Goal: Feedback & Contribution: Submit feedback/report problem

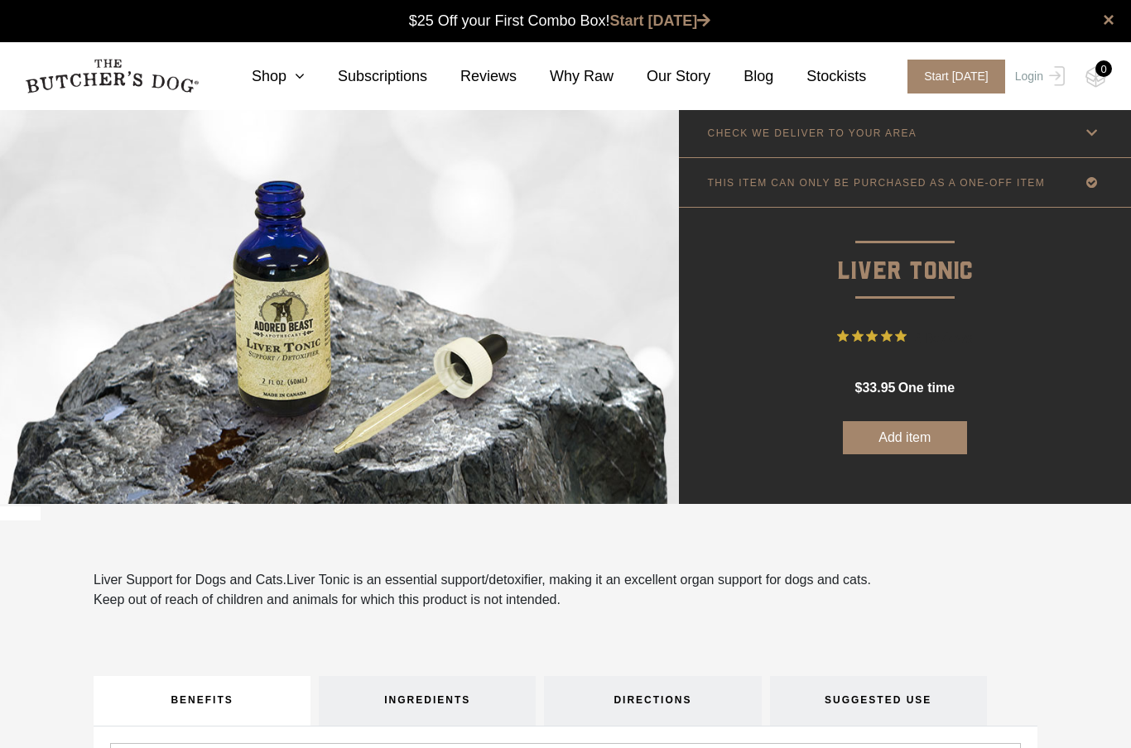
click at [945, 440] on button "Add item" at bounding box center [905, 437] width 124 height 33
click at [943, 342] on span "2 Reviews" at bounding box center [942, 337] width 59 height 25
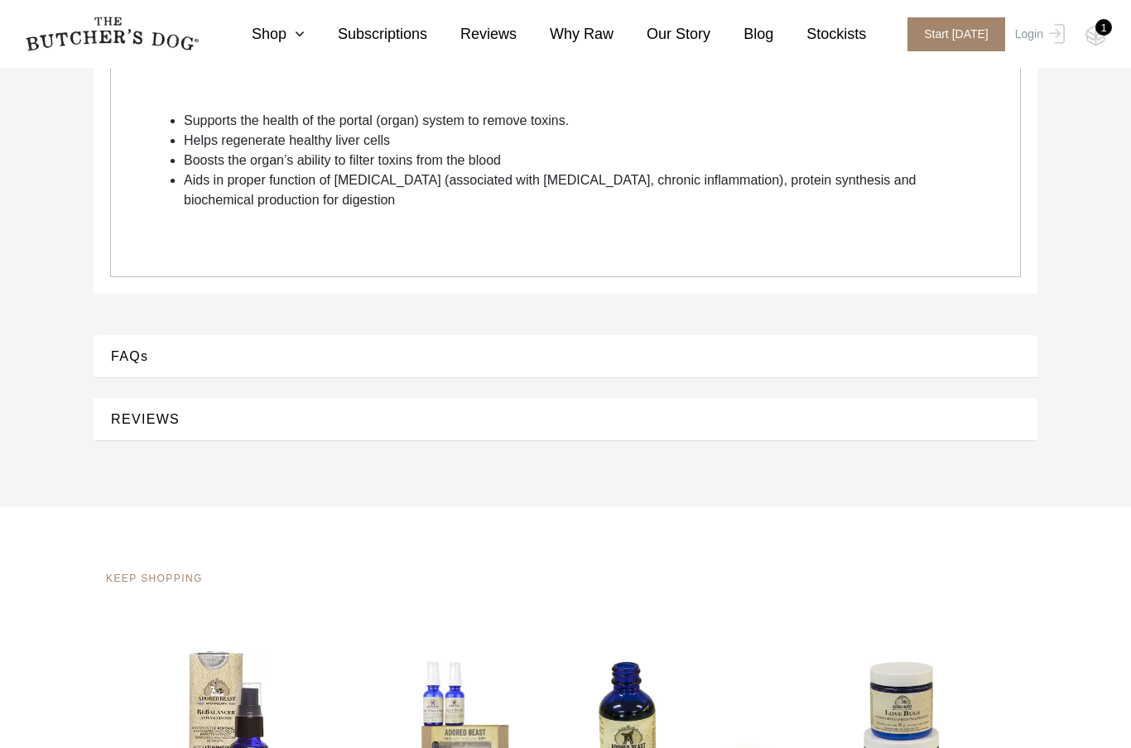
scroll to position [682, 0]
click at [701, 418] on button "REVIEWS" at bounding box center [565, 421] width 911 height 22
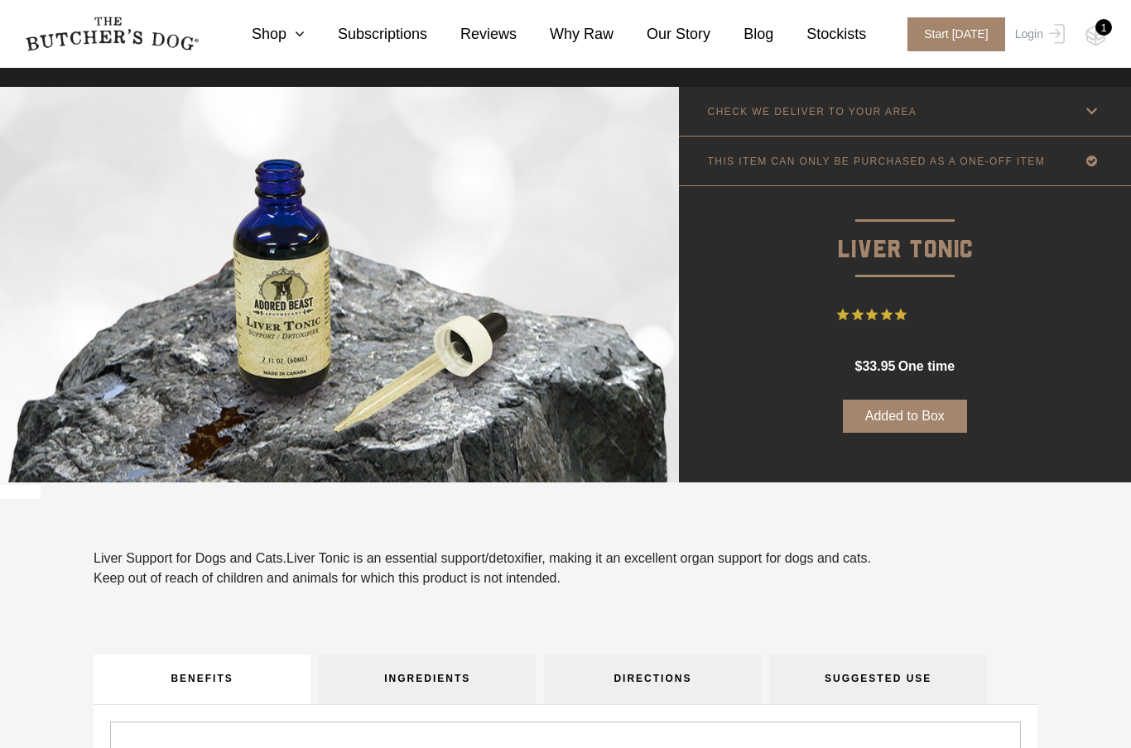
scroll to position [13, 0]
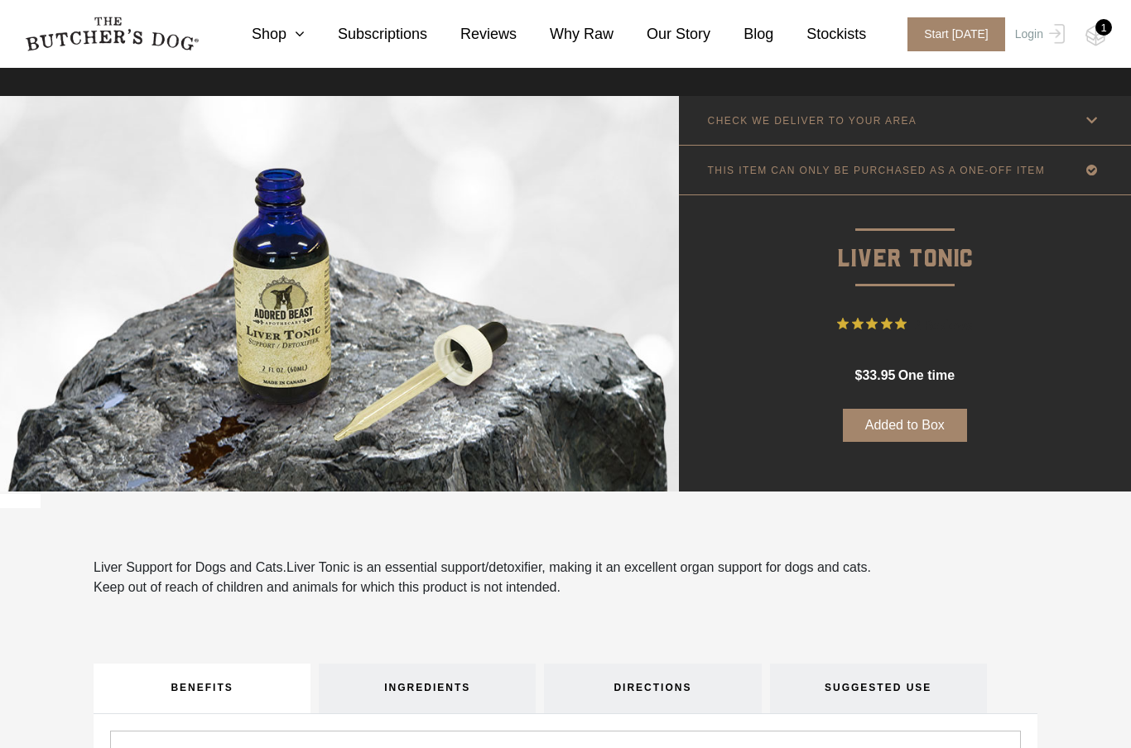
click at [0, 0] on img at bounding box center [0, 0] width 0 height 0
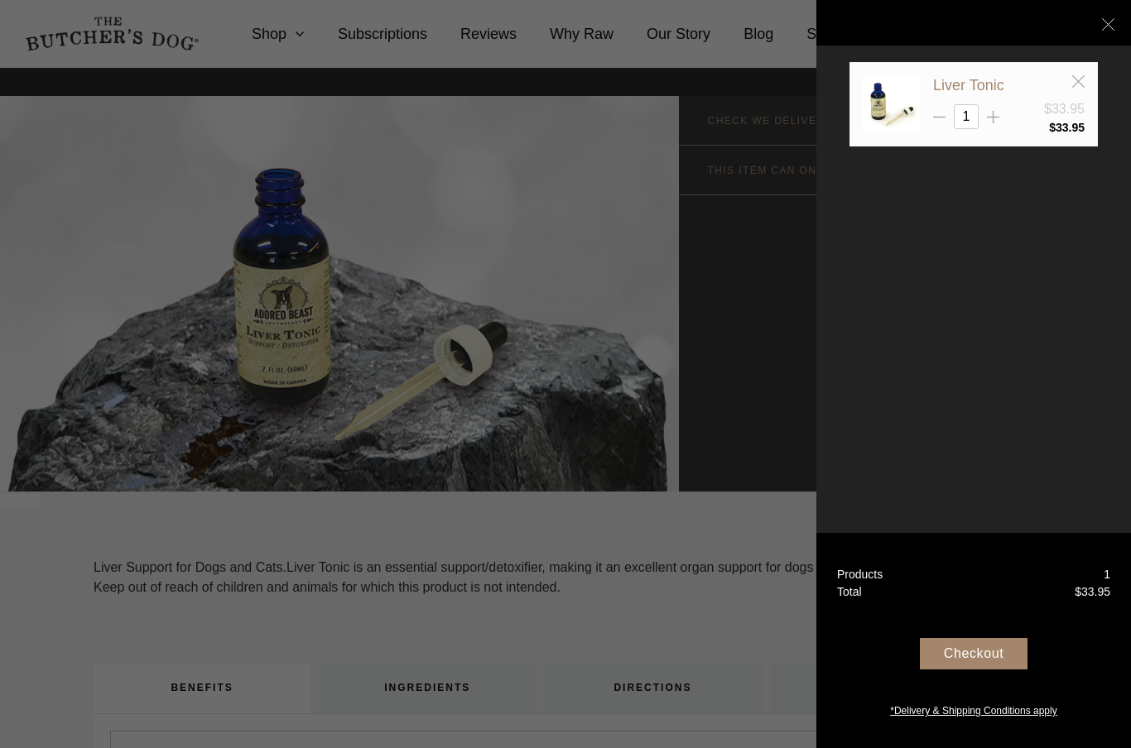
click at [767, 78] on div at bounding box center [565, 374] width 1131 height 748
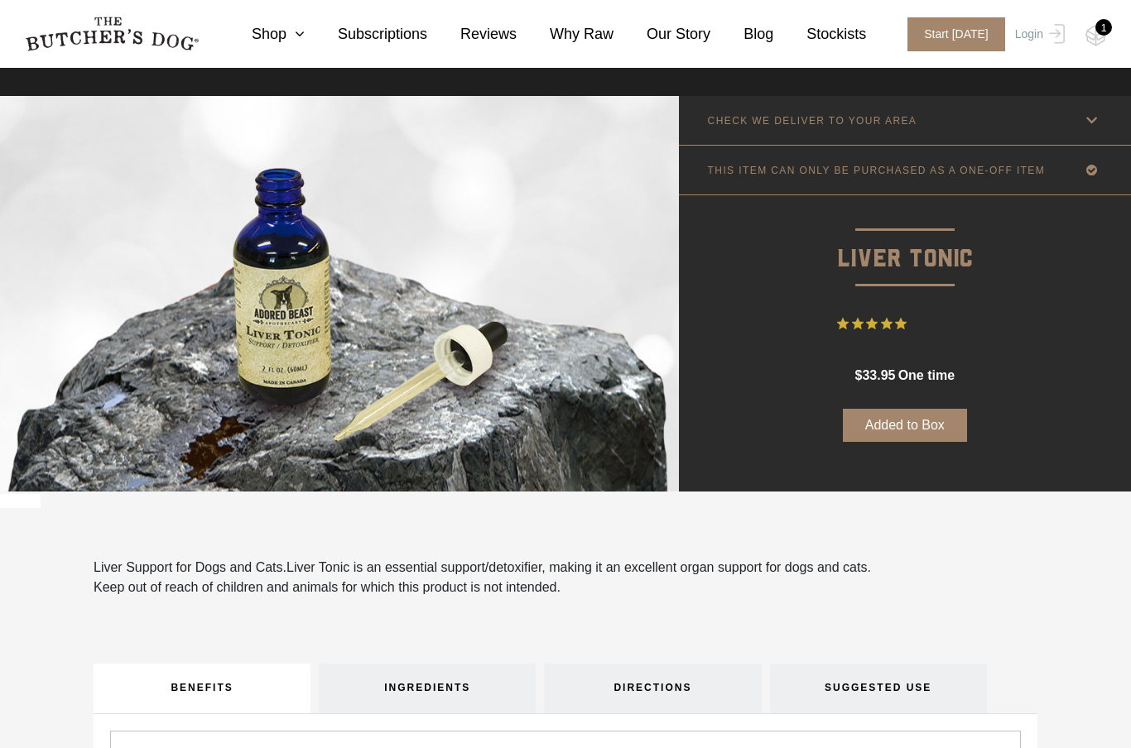
click at [305, 36] on icon at bounding box center [295, 33] width 18 height 15
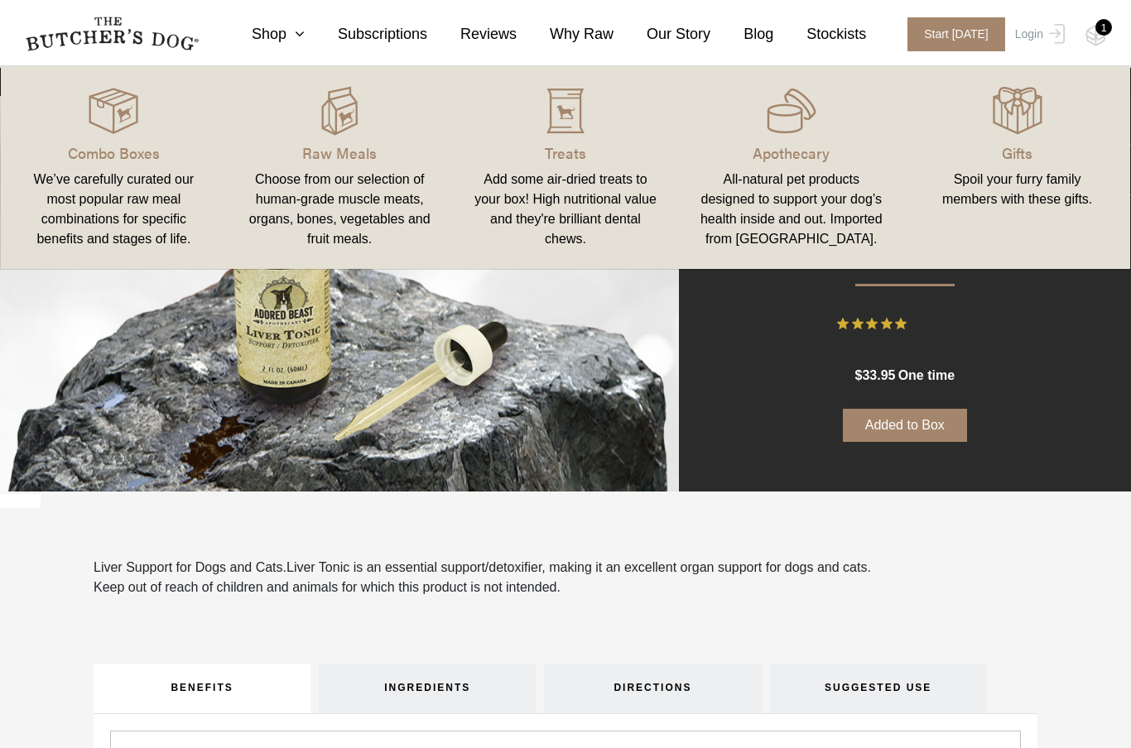
click at [832, 40] on link "Stockists" at bounding box center [819, 34] width 93 height 22
click at [839, 32] on link "Stockists" at bounding box center [819, 34] width 93 height 22
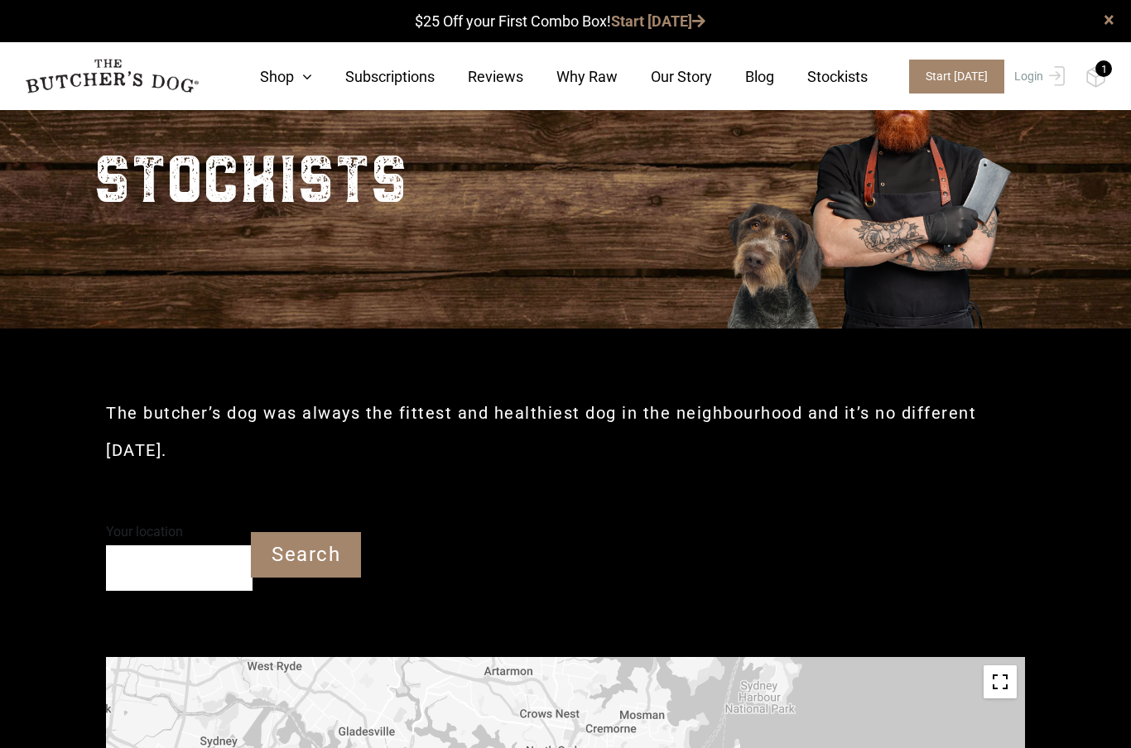
scroll to position [113, 0]
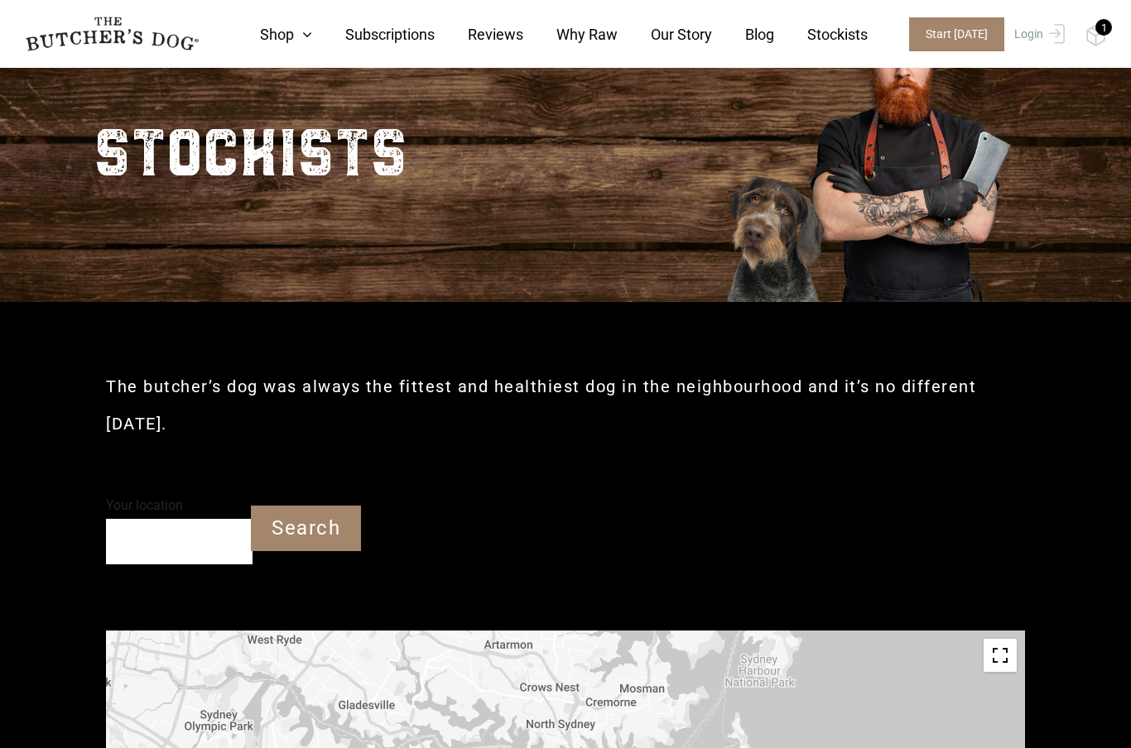
click at [190, 519] on input "Your location" at bounding box center [179, 542] width 147 height 46
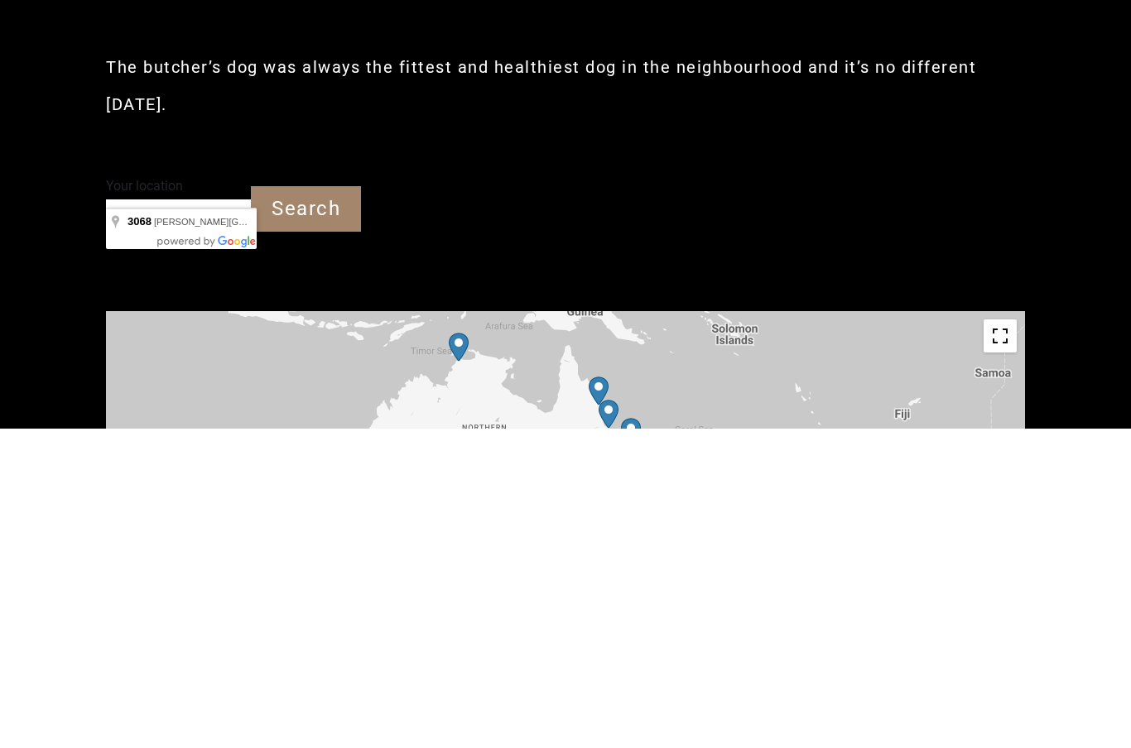
type input "Clifton Hill VIC 3068"
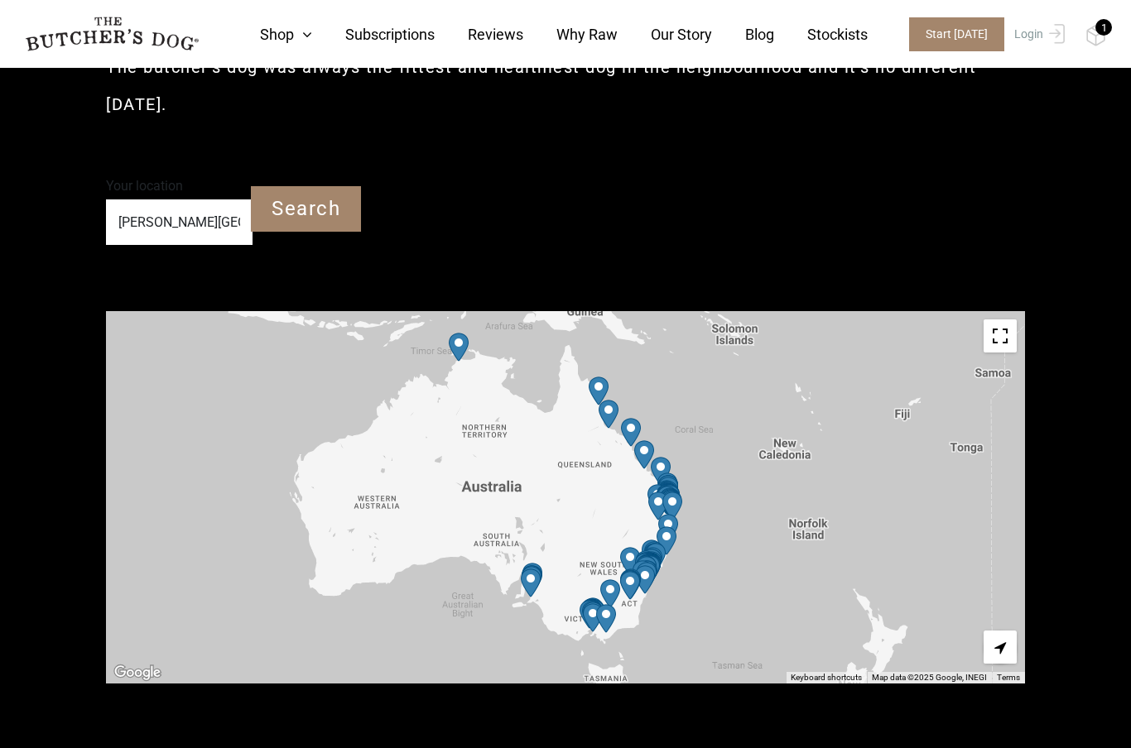
click at [335, 186] on input "Search" at bounding box center [306, 209] width 110 height 46
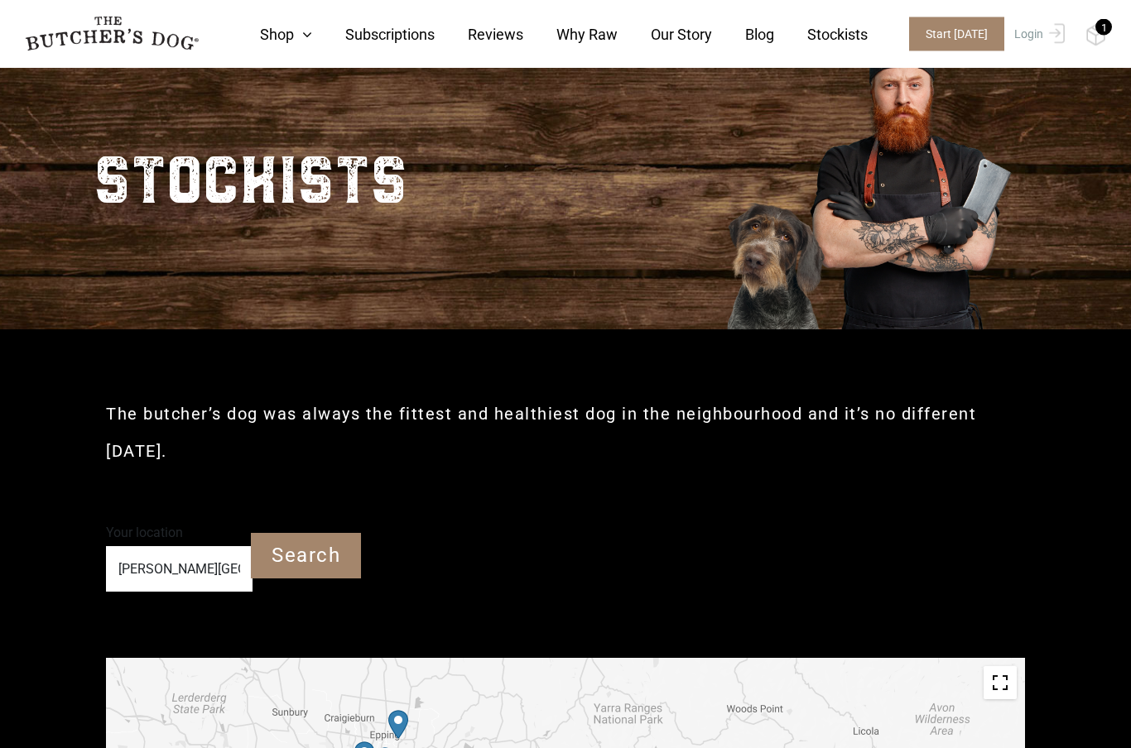
scroll to position [0, 0]
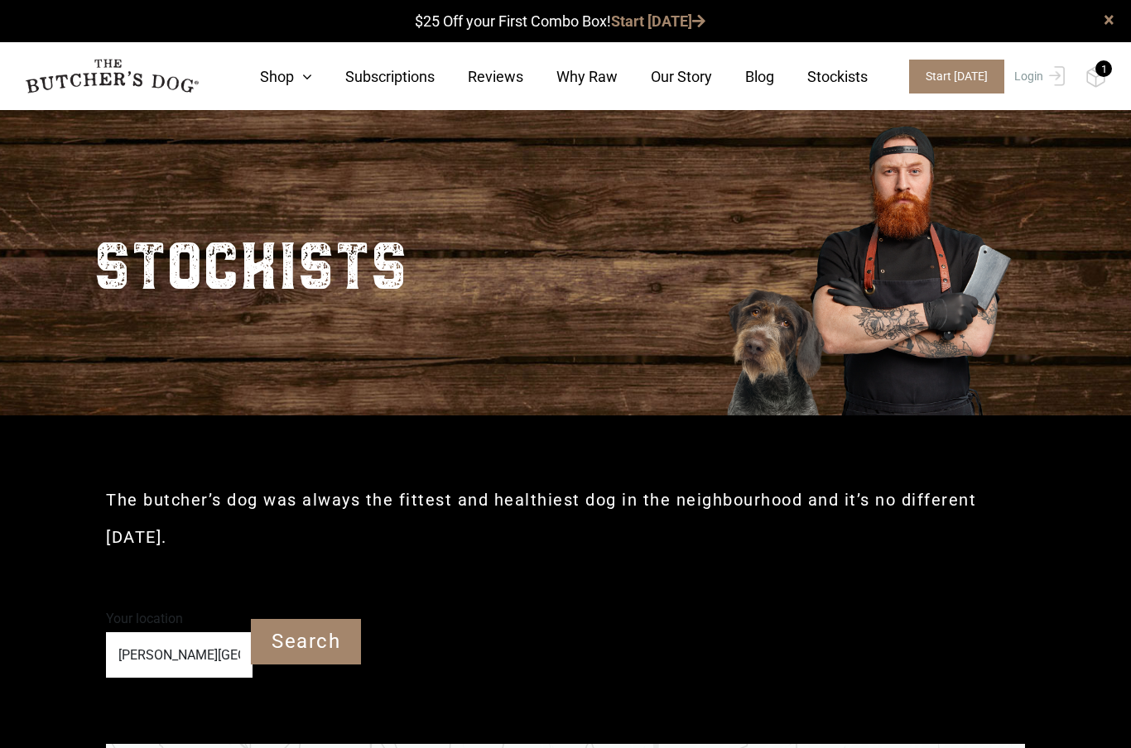
click at [1101, 70] on div "1" at bounding box center [1103, 68] width 17 height 17
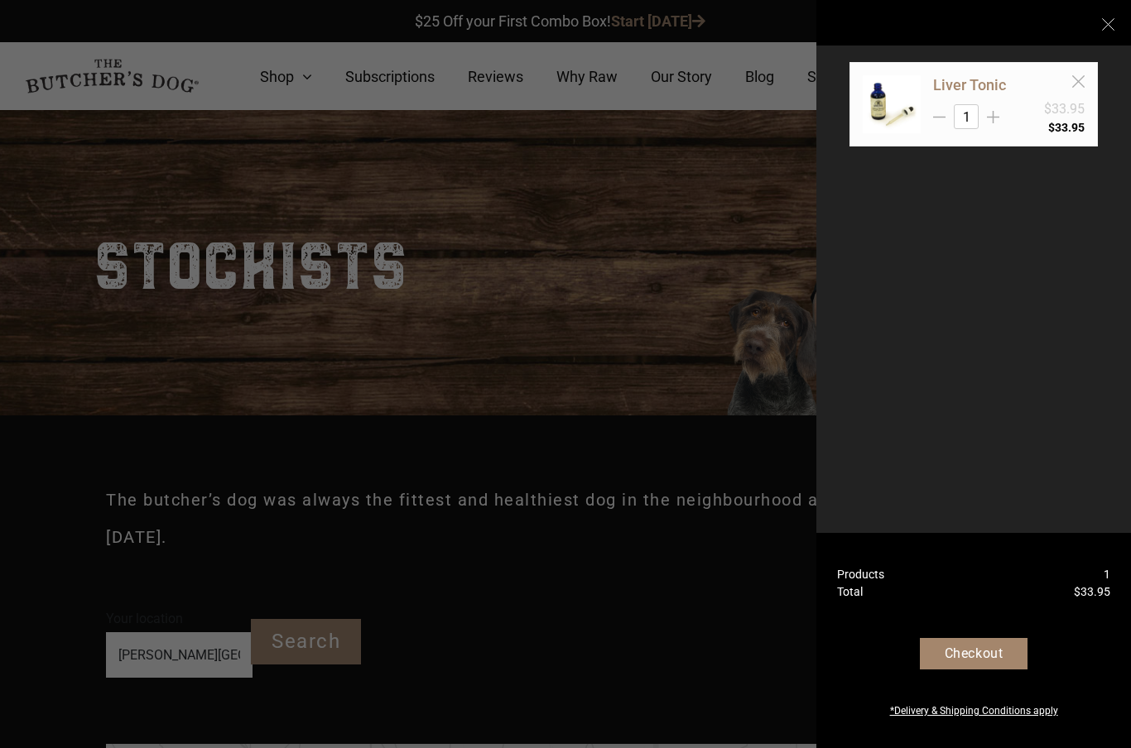
click at [1006, 80] on link "Liver Tonic" at bounding box center [969, 84] width 73 height 17
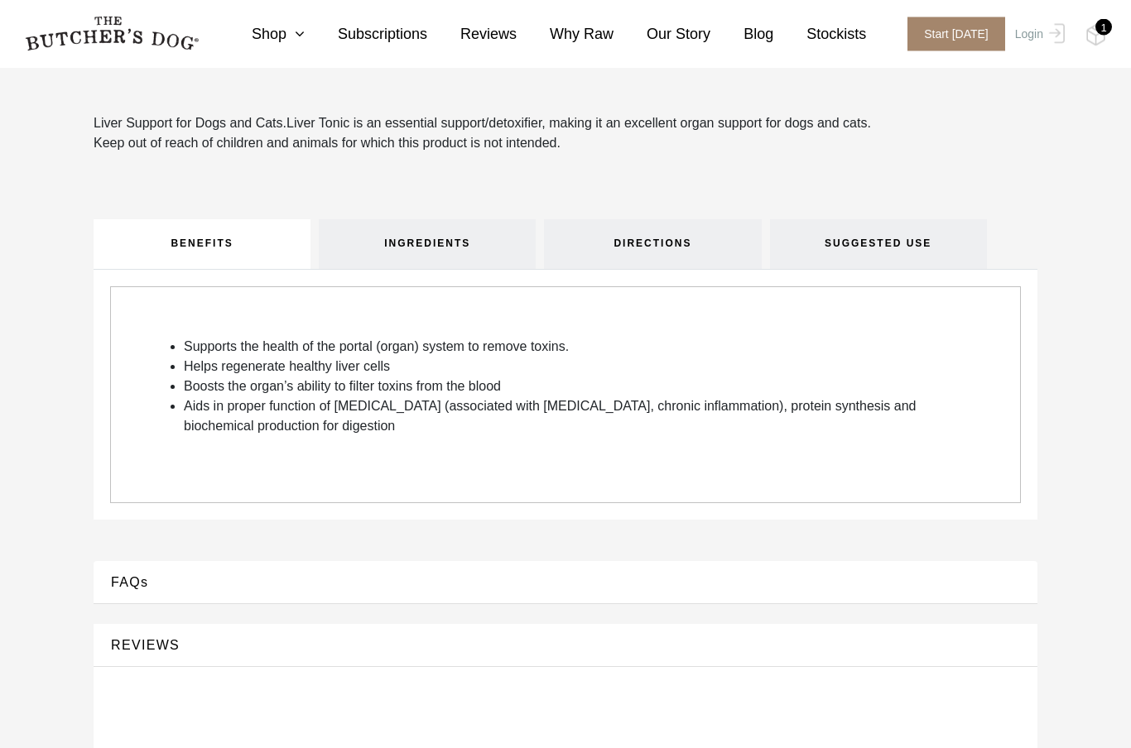
scroll to position [458, 0]
click at [450, 245] on link "INGREDIENTS" at bounding box center [427, 244] width 217 height 50
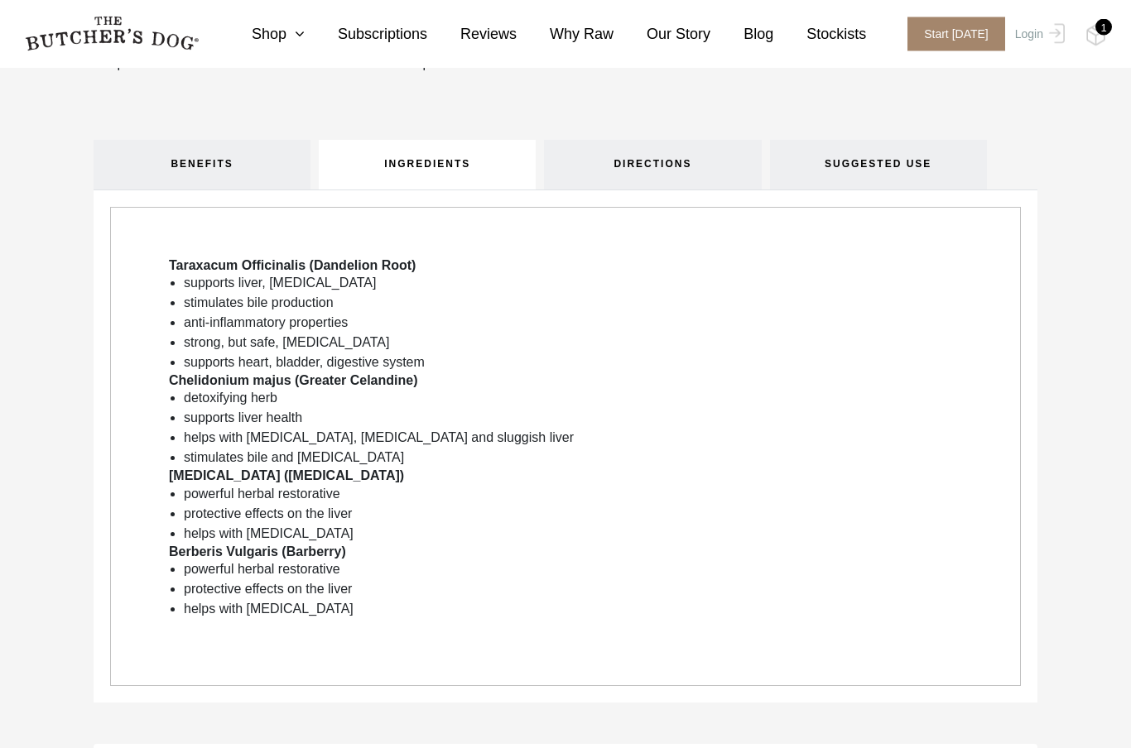
scroll to position [537, 0]
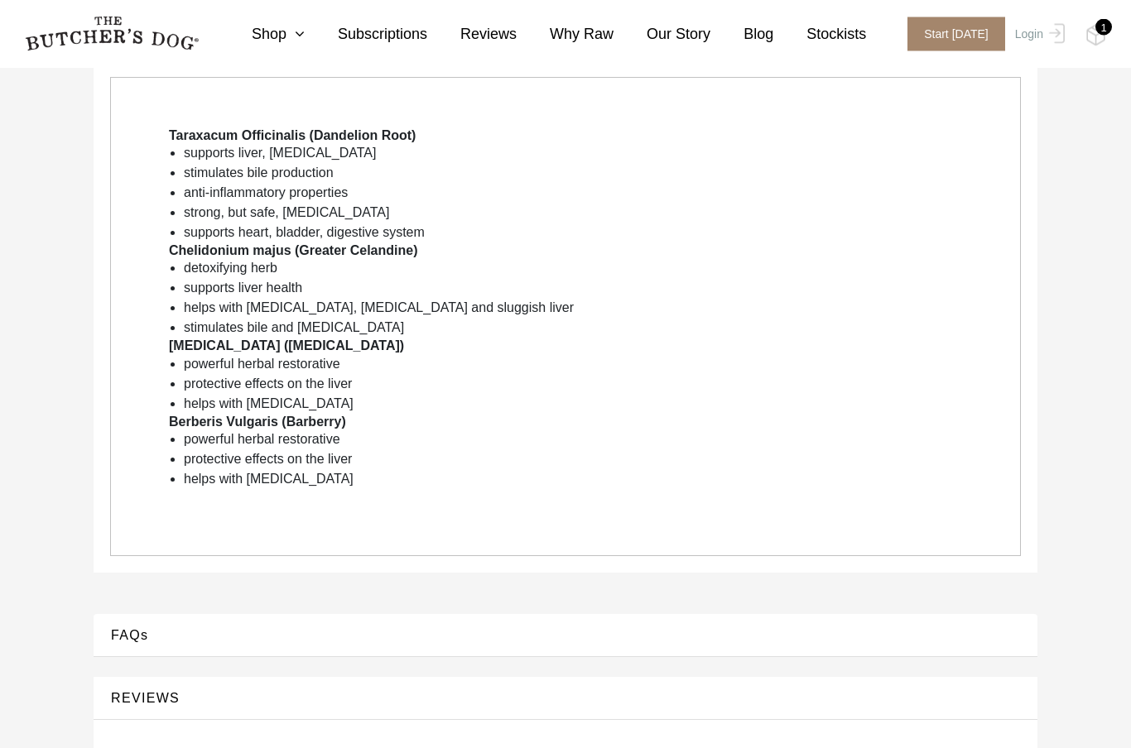
click at [613, 636] on button "FAQs" at bounding box center [565, 636] width 911 height 22
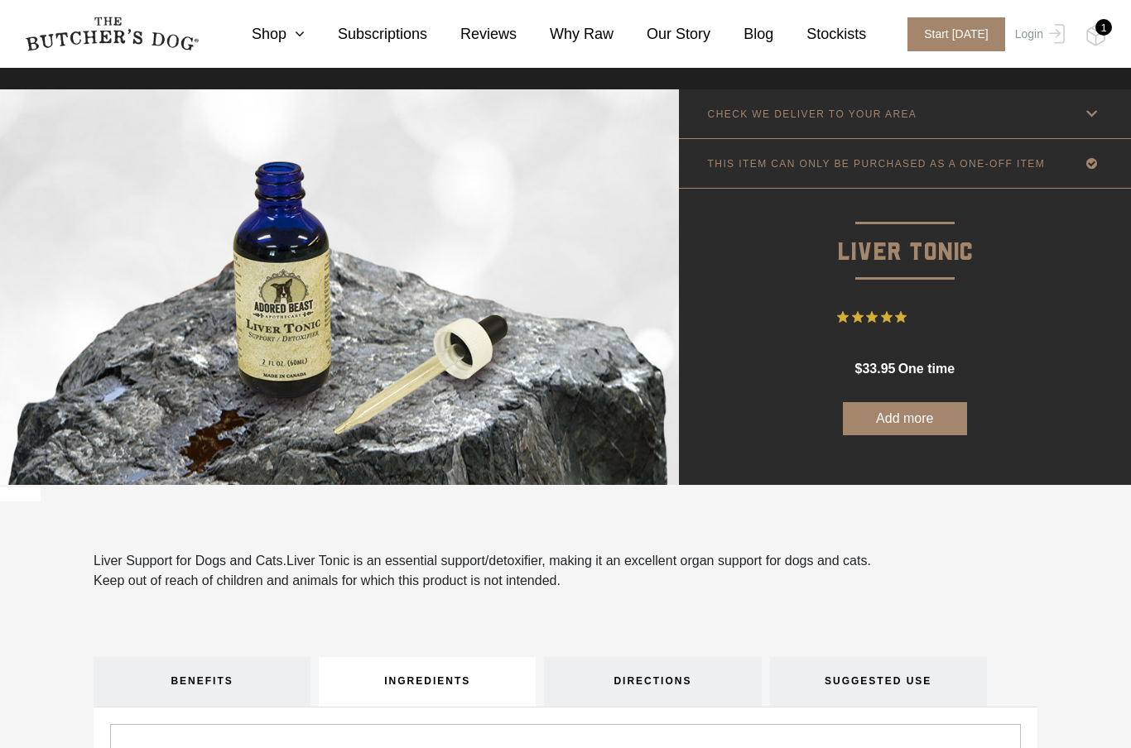
scroll to position [13, 0]
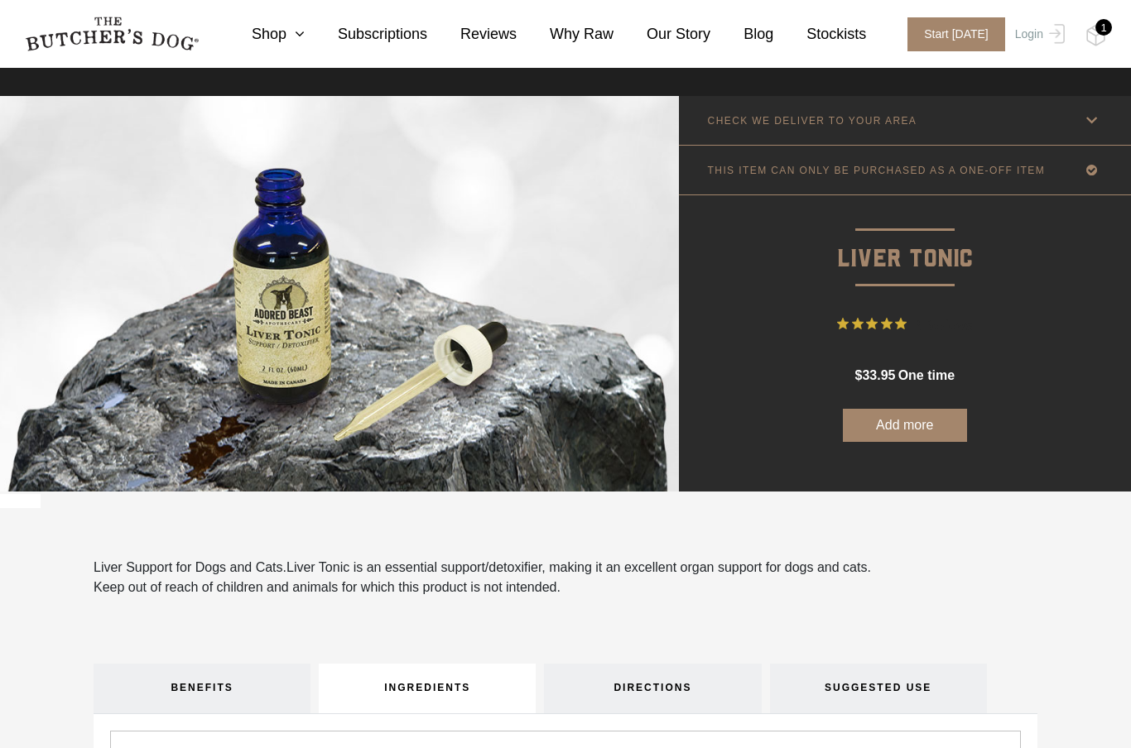
click at [1104, 30] on div "1" at bounding box center [1103, 27] width 17 height 17
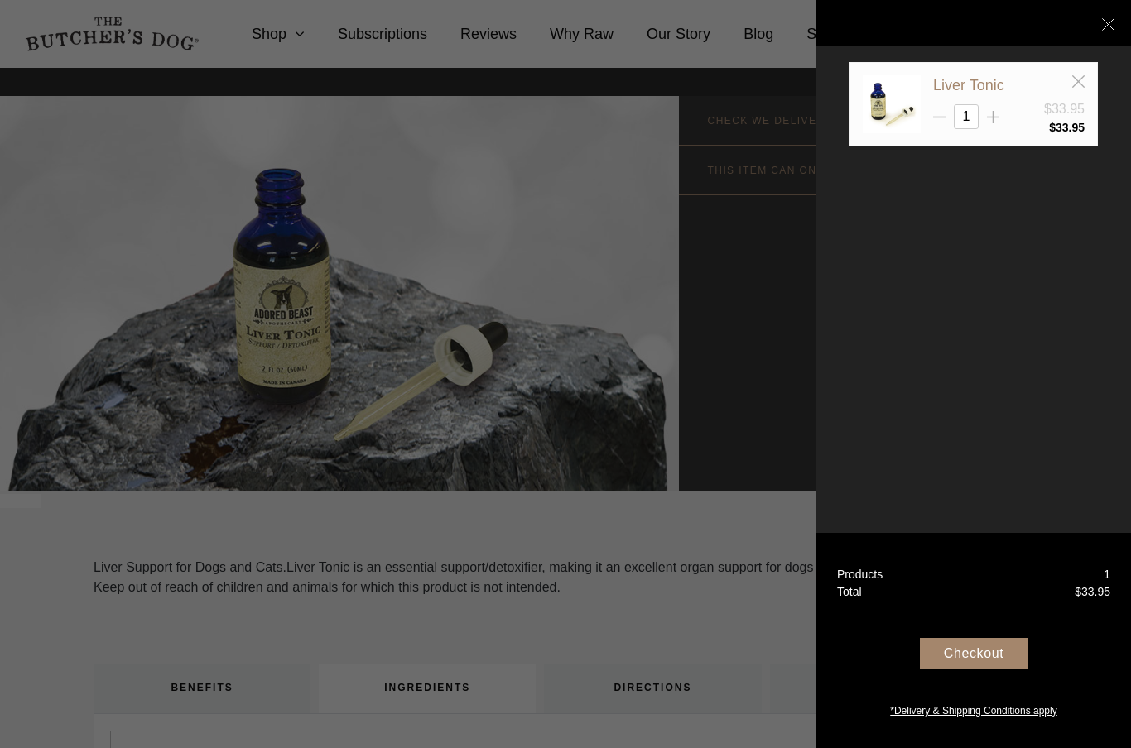
click at [987, 670] on div "Checkout" at bounding box center [974, 653] width 108 height 31
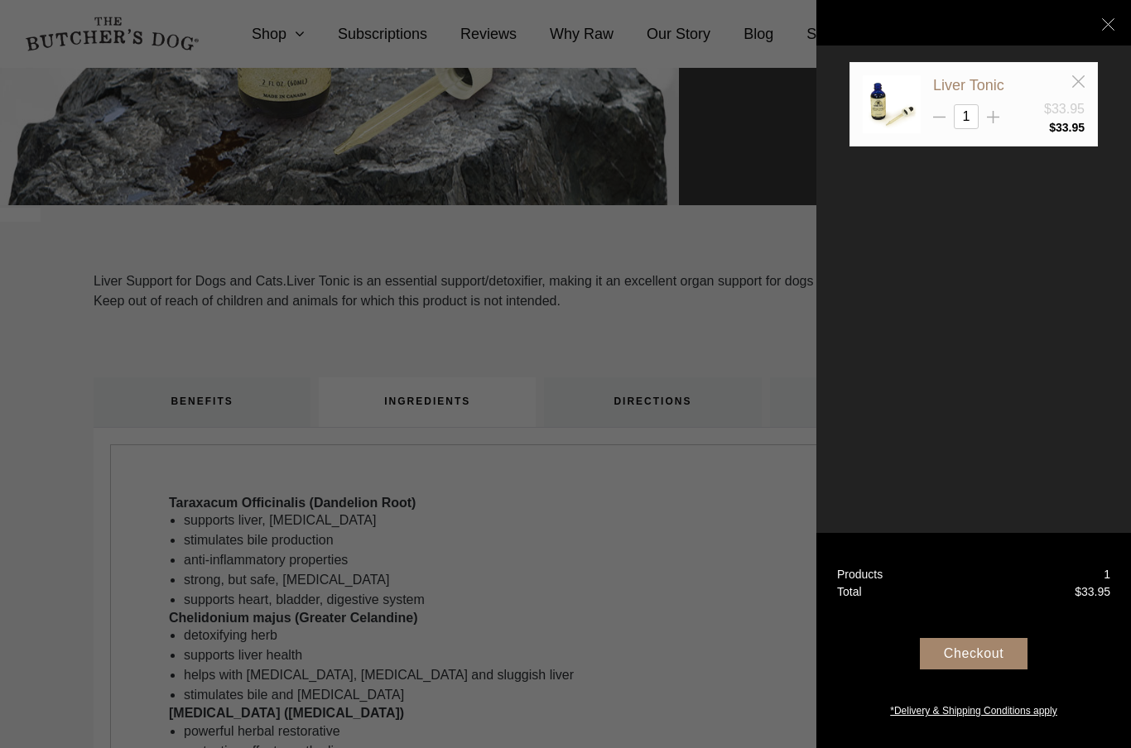
scroll to position [0, 0]
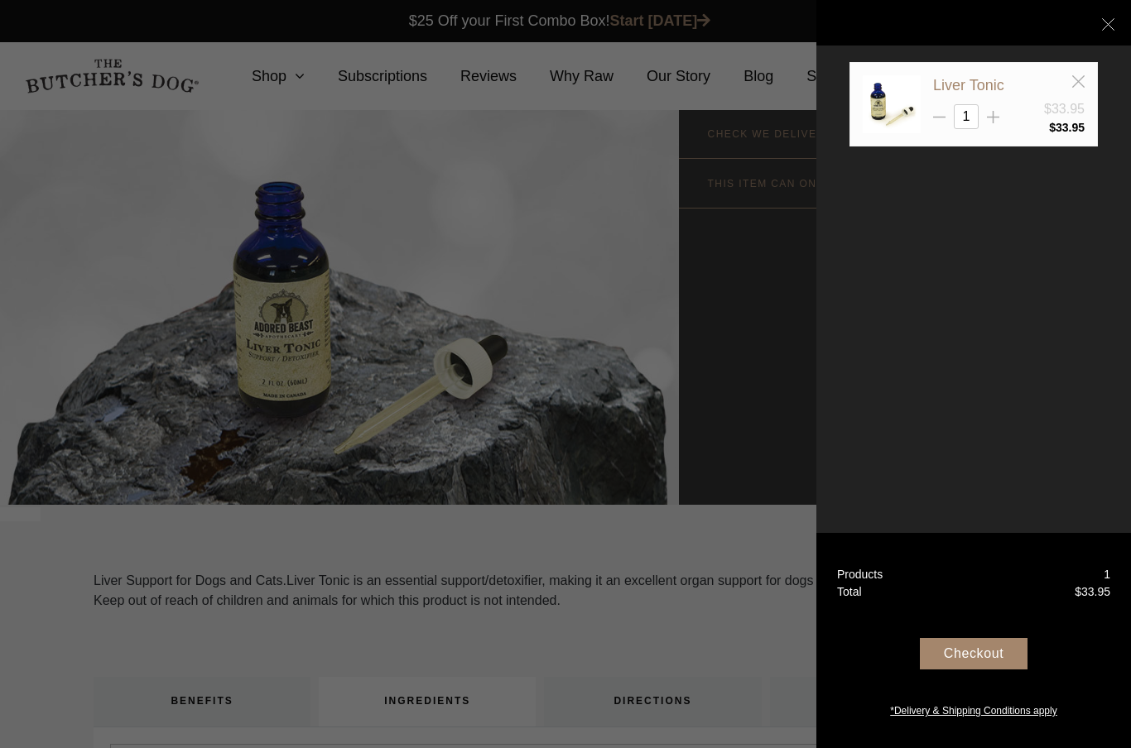
click at [569, 373] on div at bounding box center [565, 374] width 1131 height 748
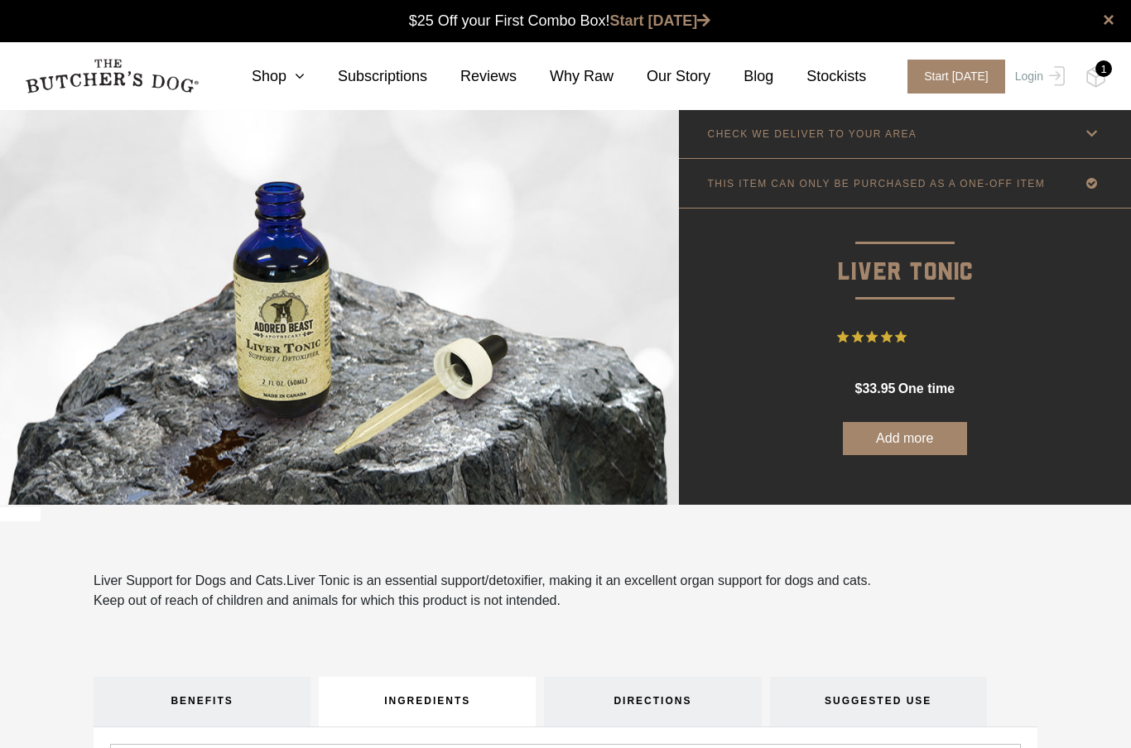
click at [0, 0] on img at bounding box center [0, 0] width 0 height 0
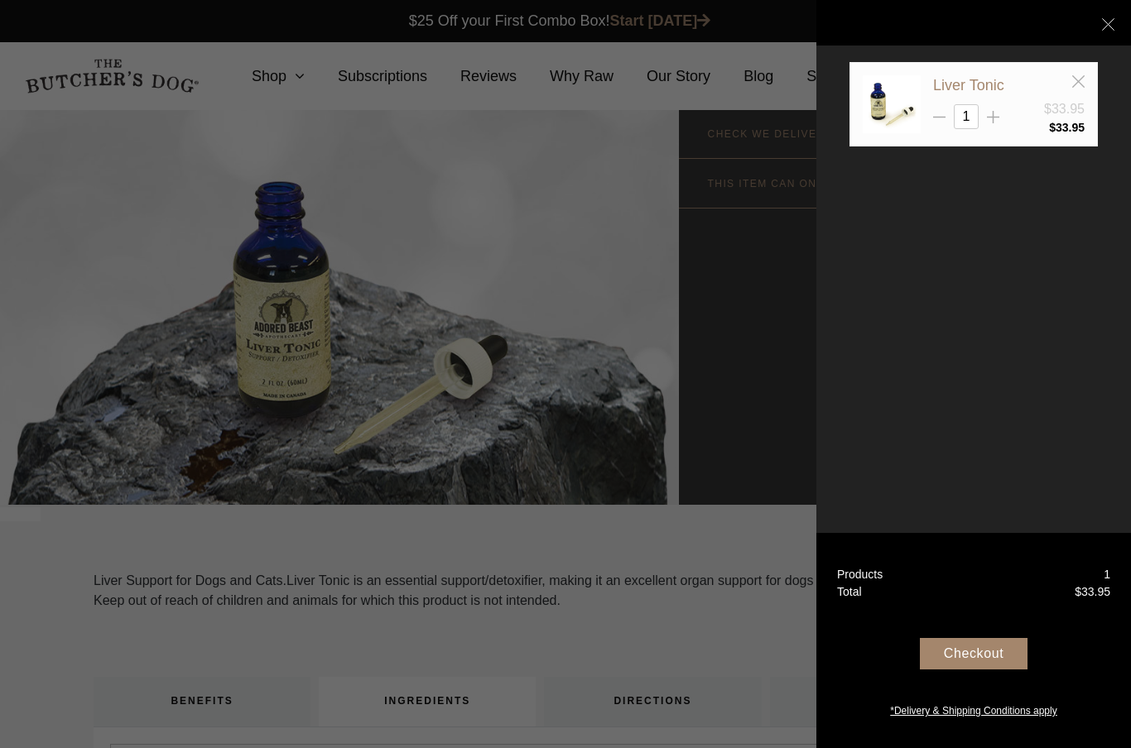
click at [986, 670] on div "Checkout" at bounding box center [974, 653] width 108 height 31
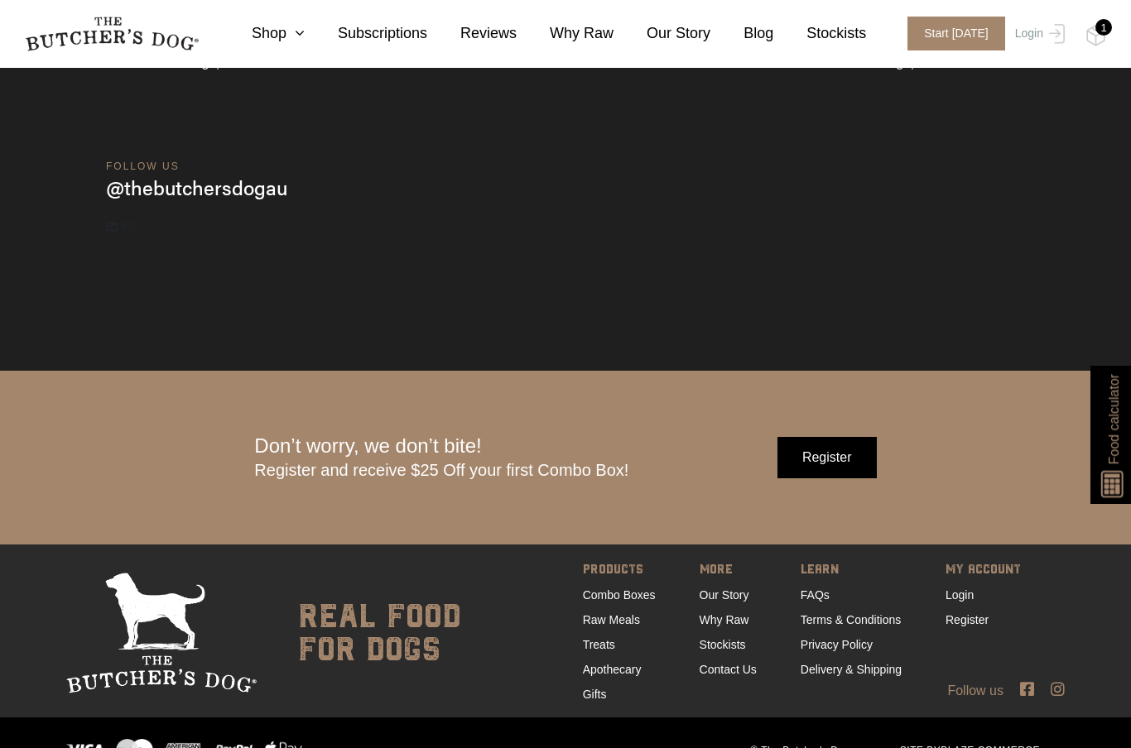
scroll to position [5100, 0]
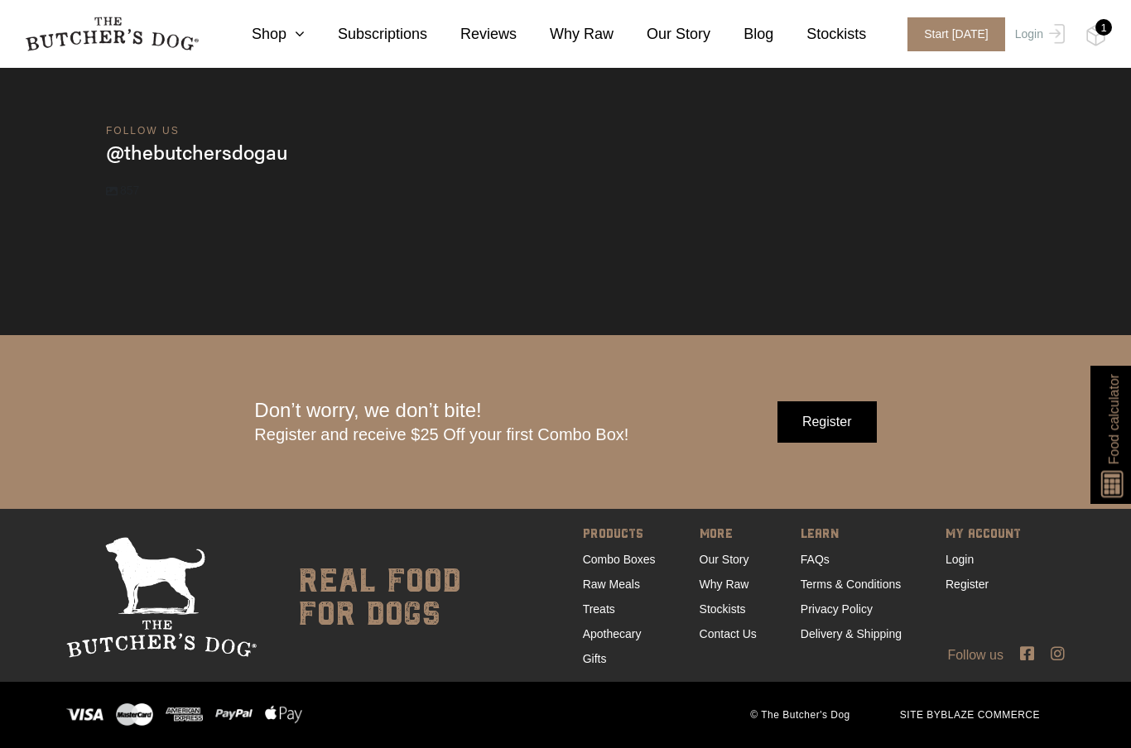
click at [964, 566] on link "Login" at bounding box center [959, 559] width 28 height 13
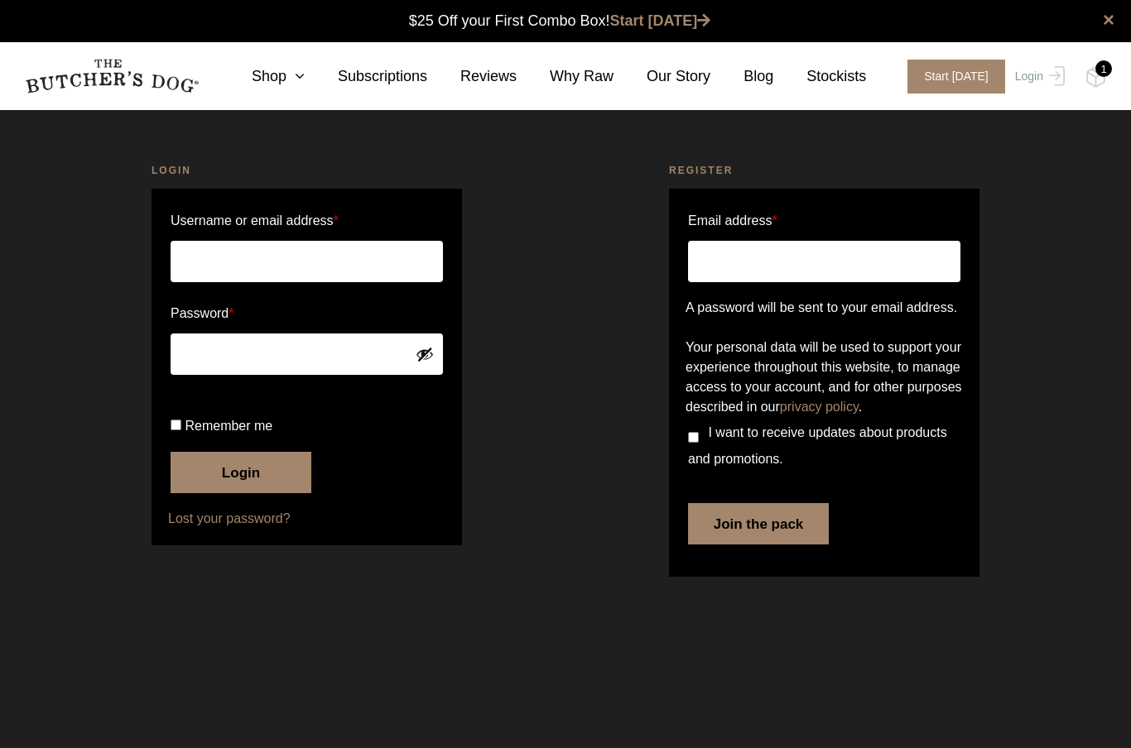
click at [349, 261] on input "Username or email address *" at bounding box center [307, 261] width 272 height 41
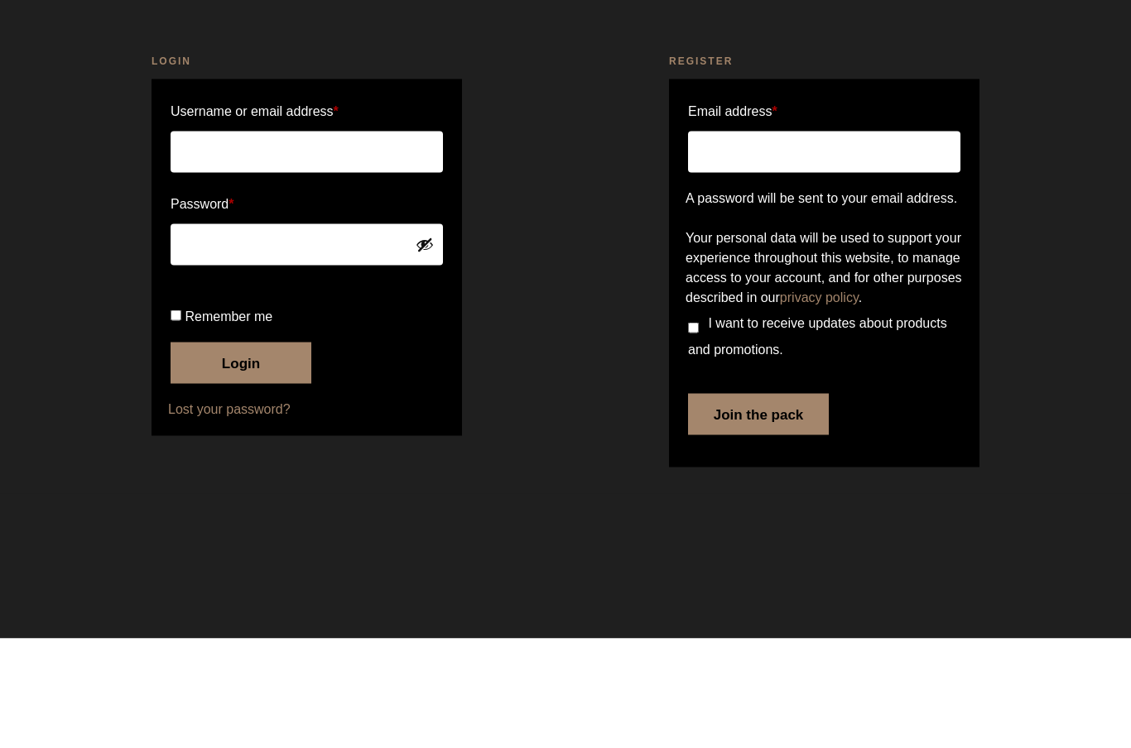
type input "cynthialui@mac.com"
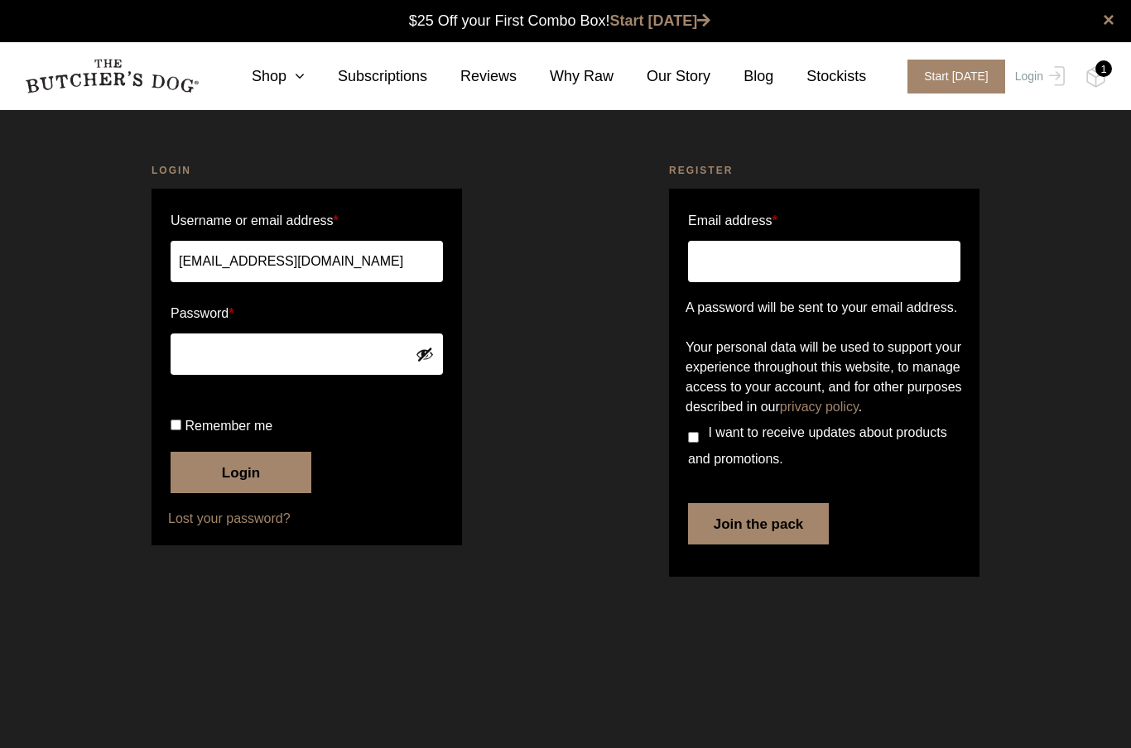
click at [275, 493] on button "Login" at bounding box center [241, 472] width 141 height 41
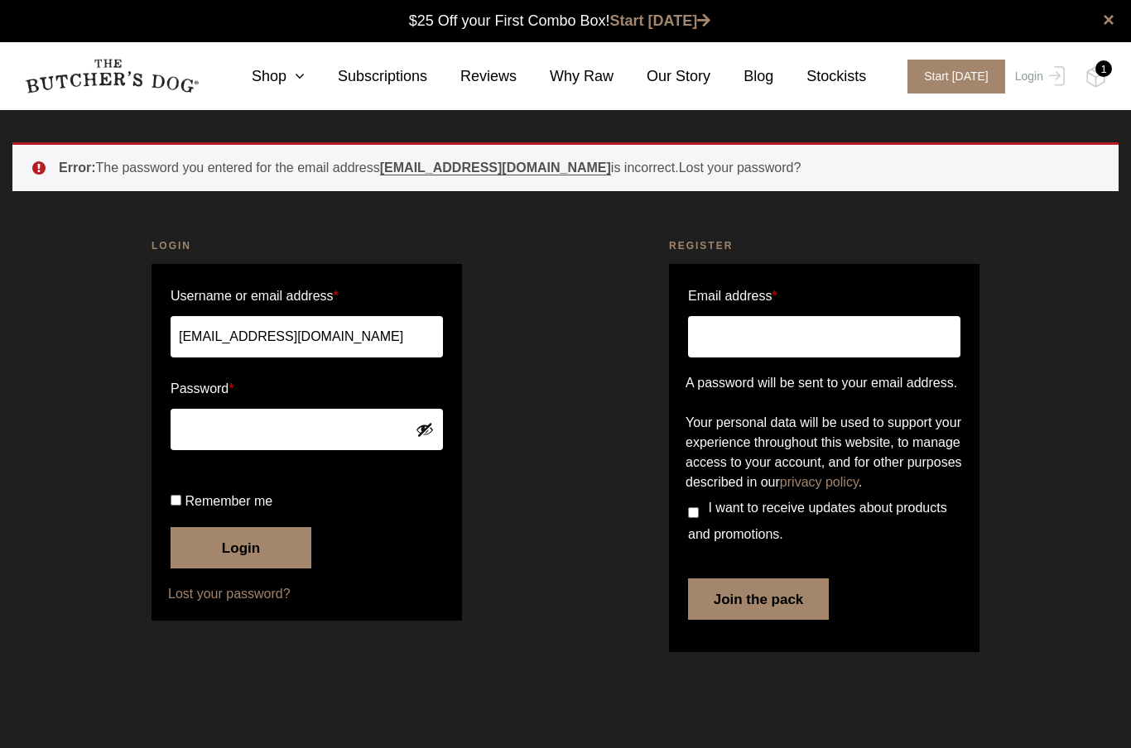
click at [278, 569] on button "Login" at bounding box center [241, 547] width 141 height 41
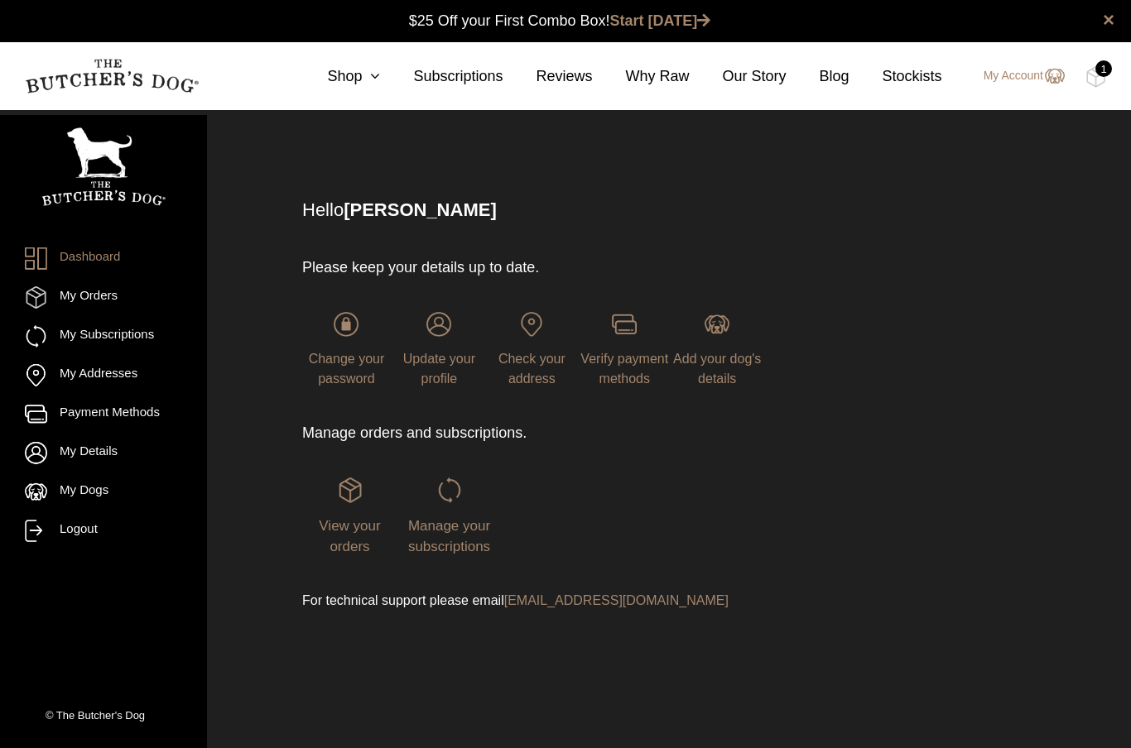
click at [353, 543] on span "View your orders" at bounding box center [349, 536] width 61 height 37
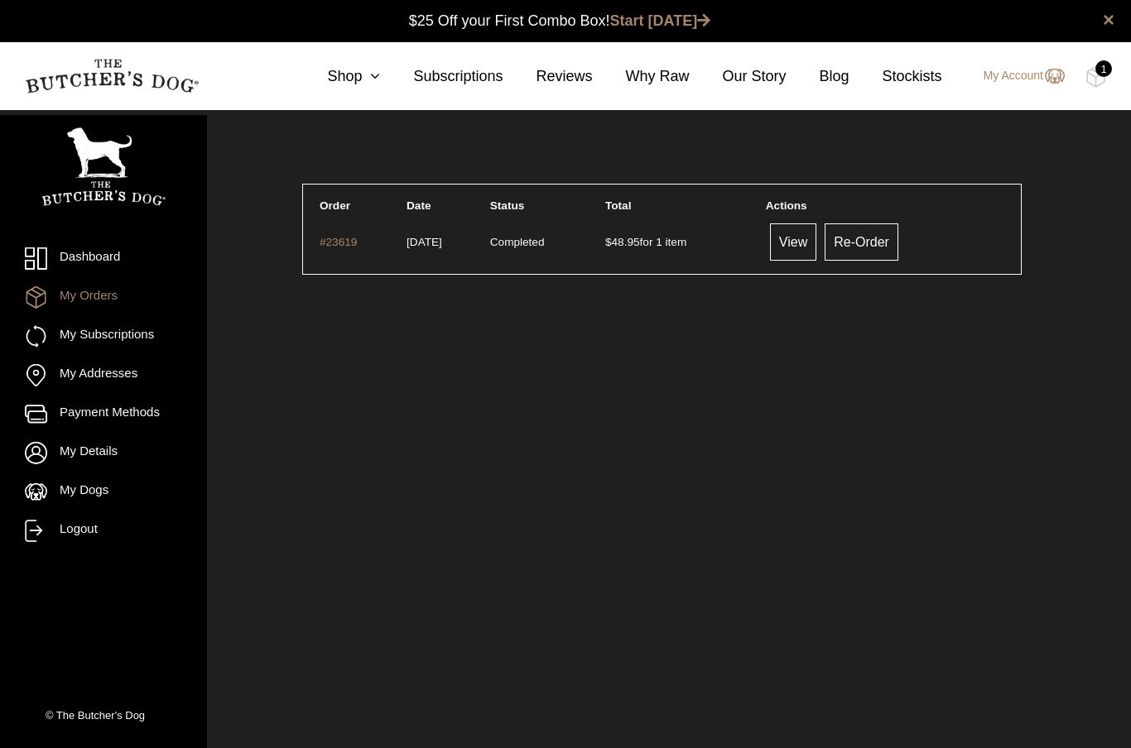
click at [812, 239] on link "View" at bounding box center [793, 242] width 46 height 37
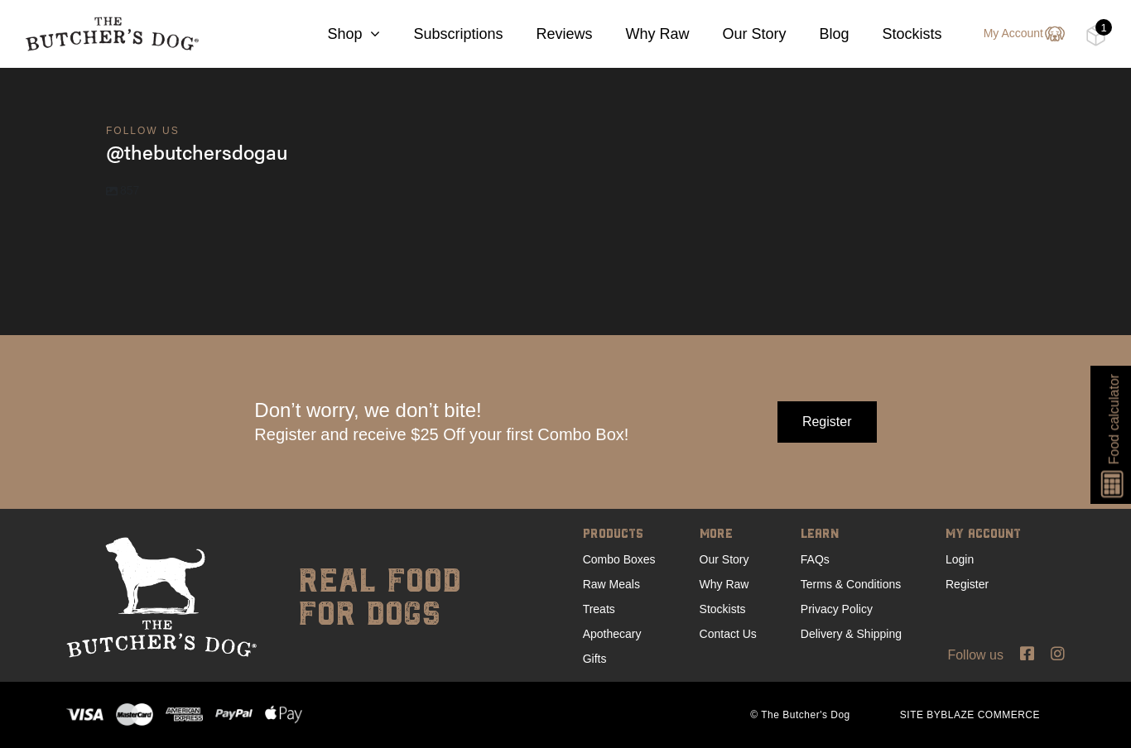
scroll to position [5082, 0]
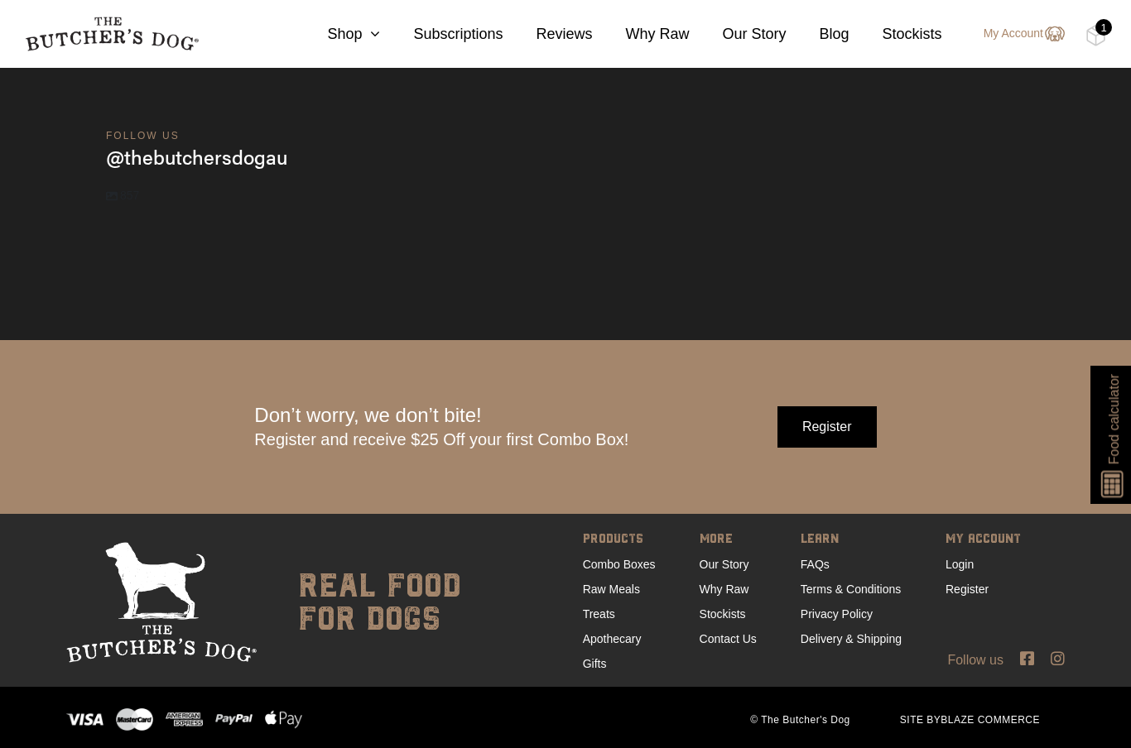
click at [740, 646] on link "Contact Us" at bounding box center [728, 638] width 57 height 13
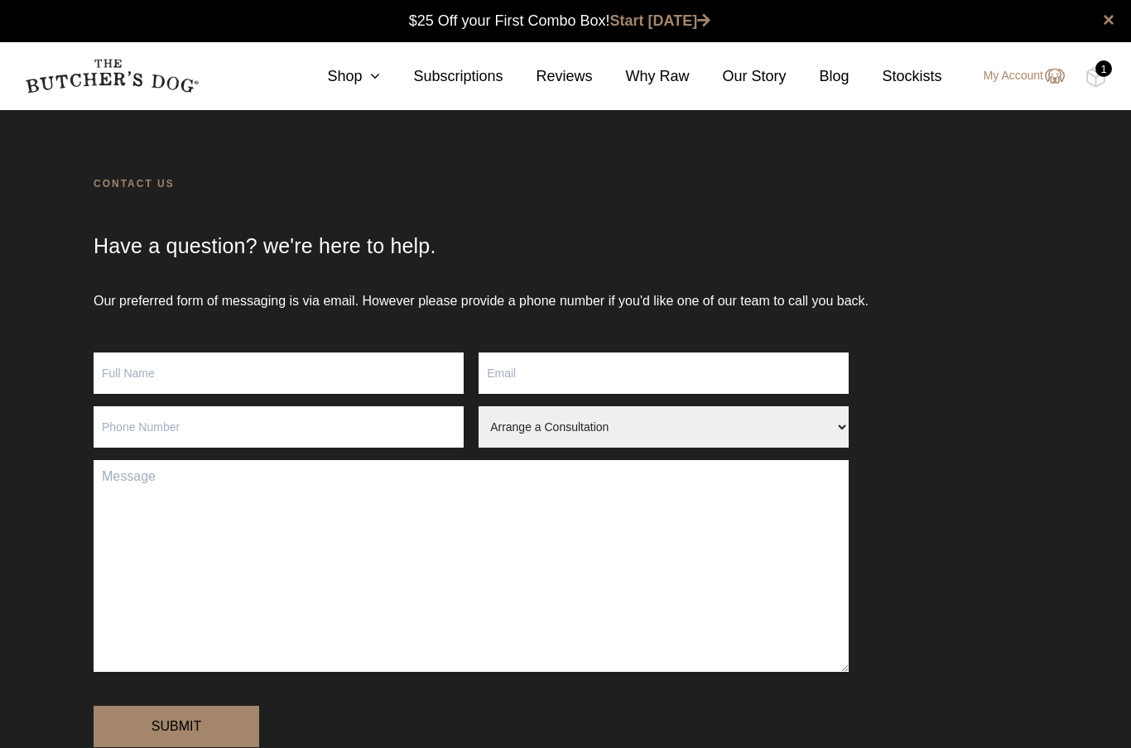
scroll to position [1, 0]
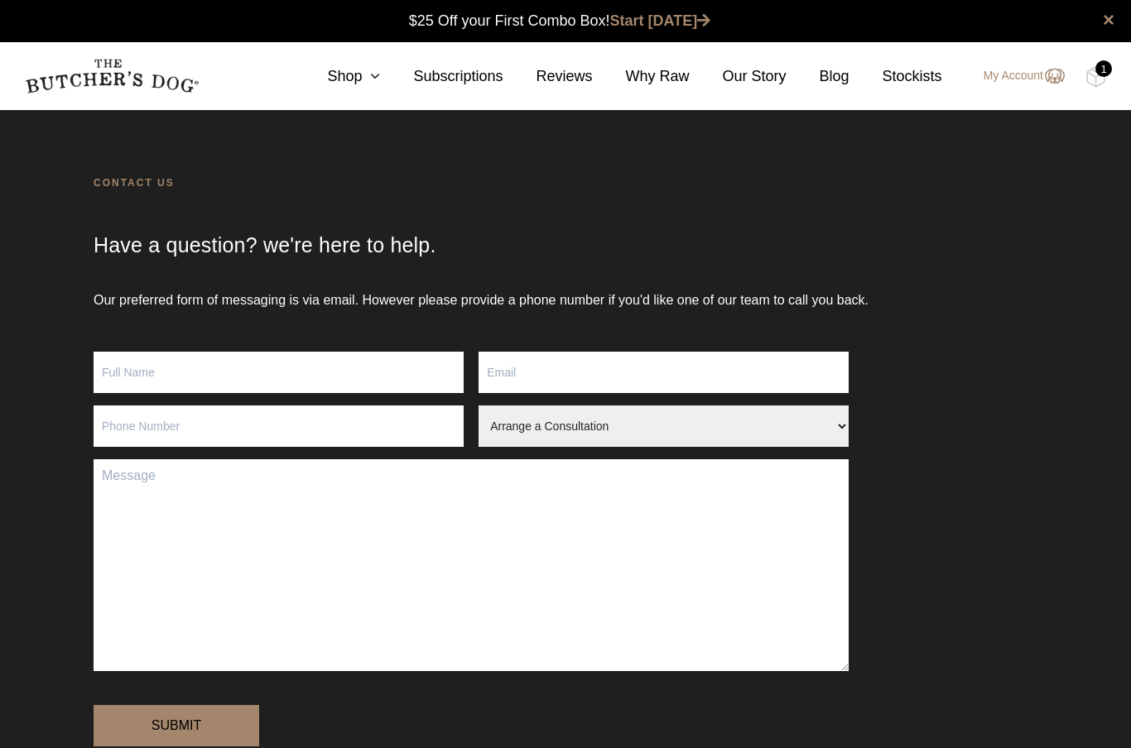
click at [325, 360] on input "Contact form" at bounding box center [279, 372] width 370 height 41
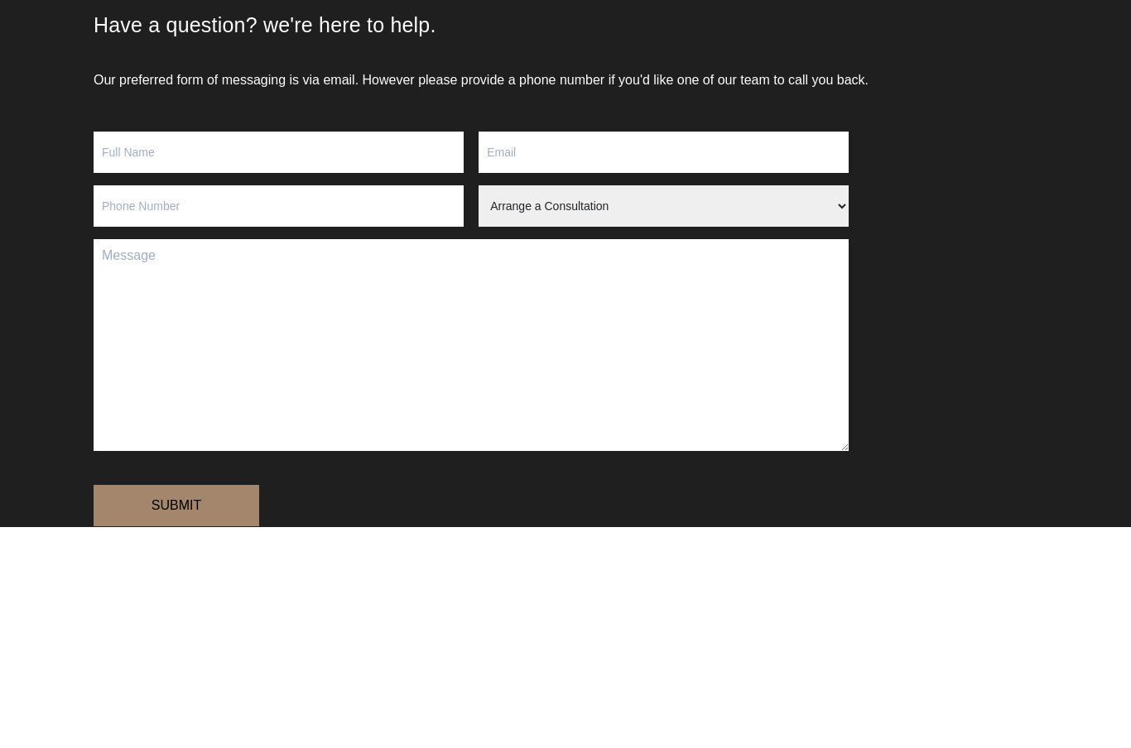
type input "Cynthia Lui"
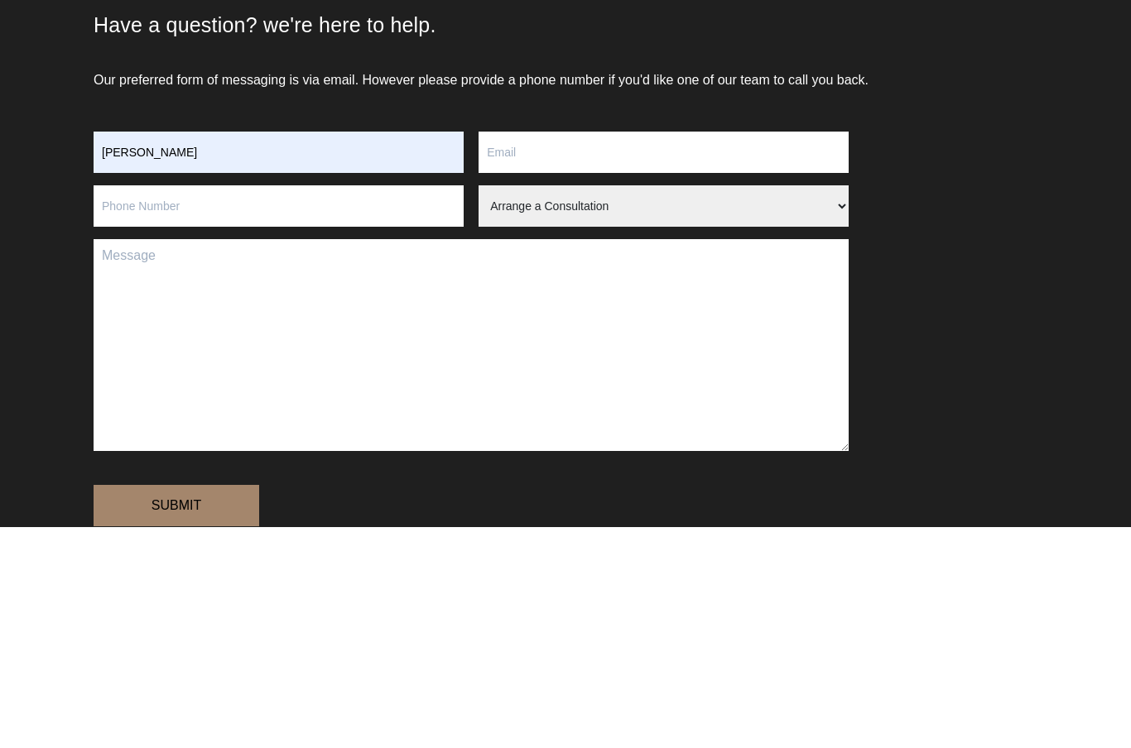
type input "cynthialui@mac.com"
type input "0415038776"
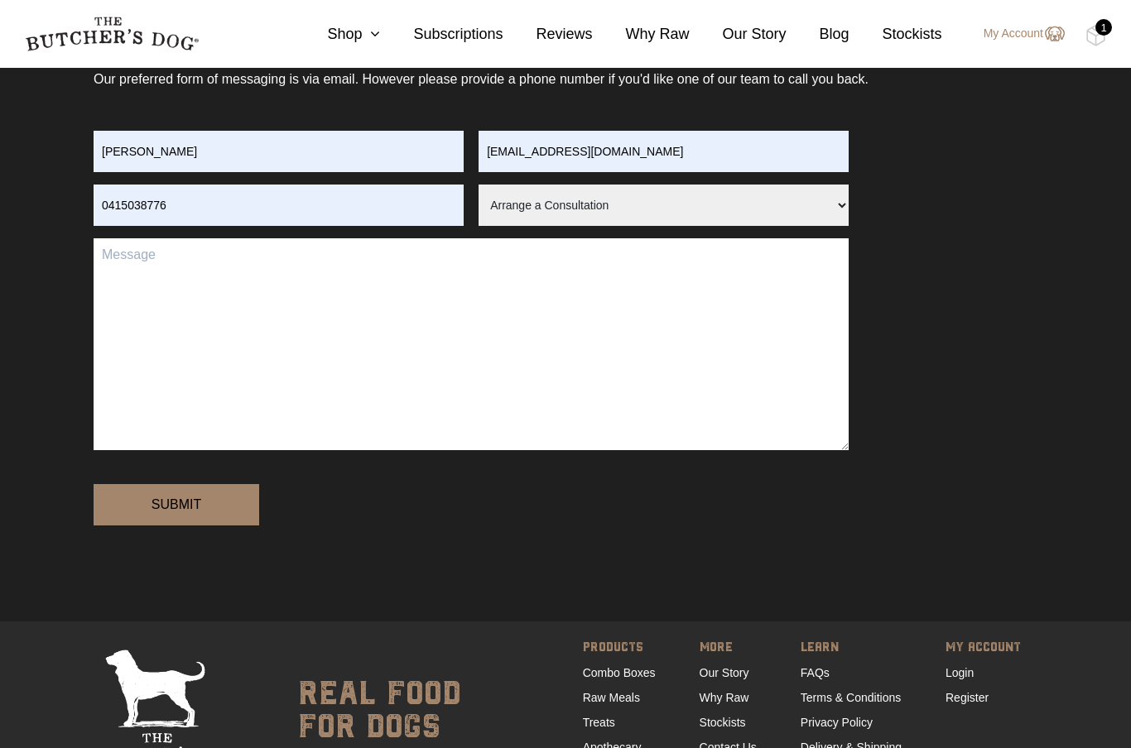
click at [842, 203] on select "Arrange a Consultation Become a Stockist Order Query Stock Enquiry" at bounding box center [664, 205] width 370 height 41
click at [828, 211] on select "Arrange a Consultation Become a Stockist Order Query Stock Enquiry" at bounding box center [664, 205] width 370 height 41
select select "Stock Enquiry"
click at [388, 272] on textarea "Contact form" at bounding box center [471, 344] width 755 height 212
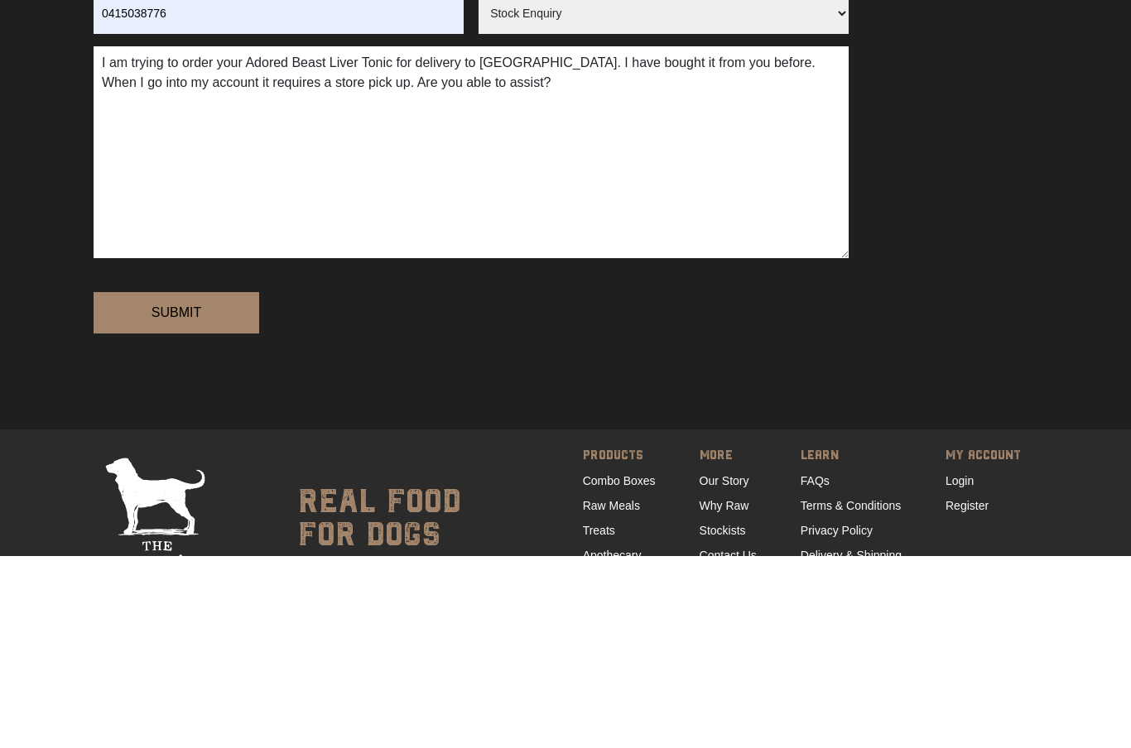
scroll to position [333, 0]
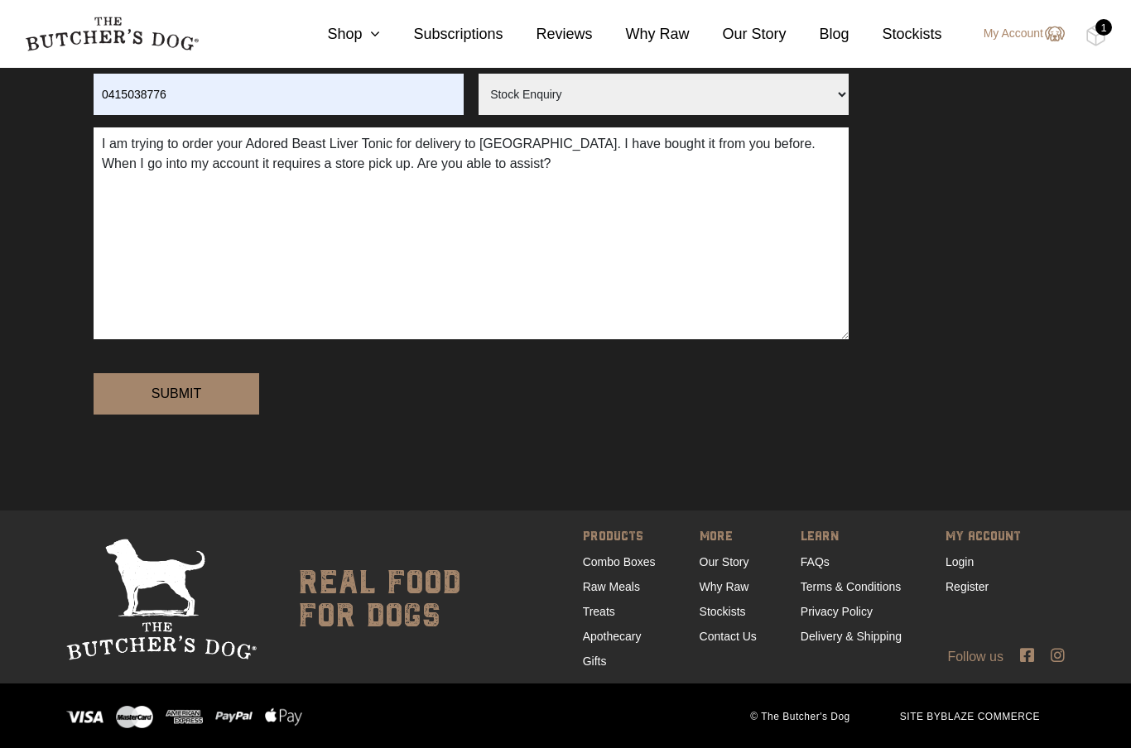
type textarea "I am trying to order your Adored Beast Liver Tonic for delivery to Melbourne. I…"
click at [225, 389] on input "Submit" at bounding box center [177, 393] width 166 height 41
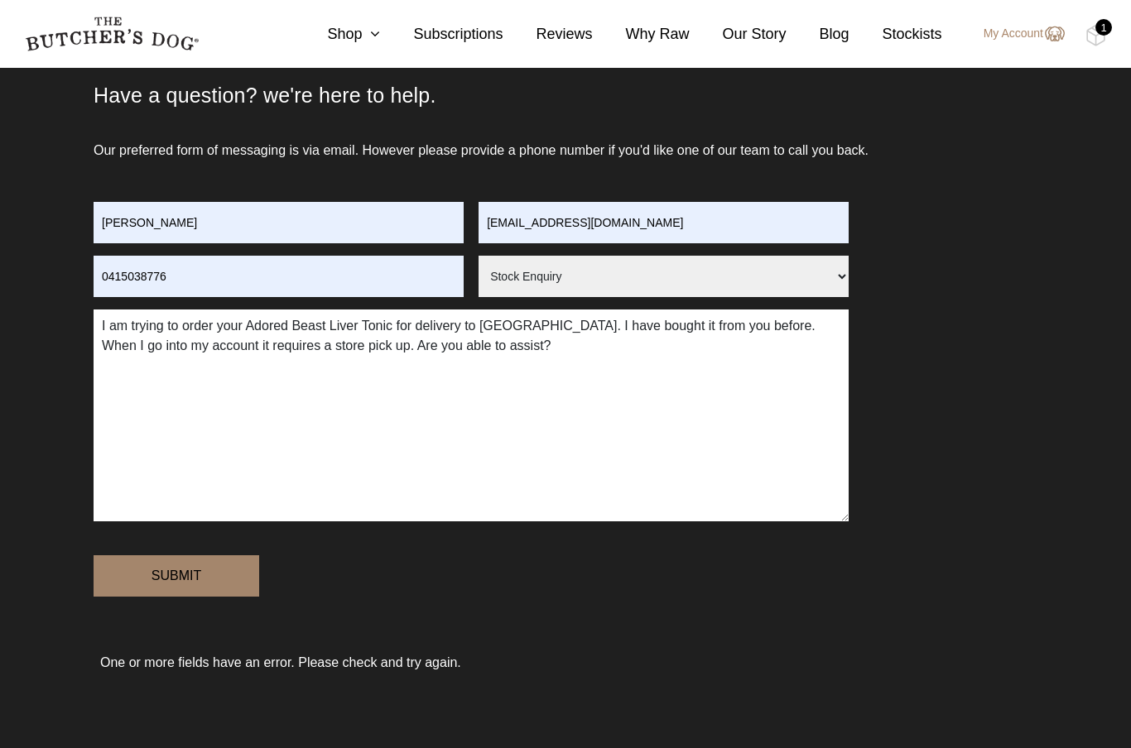
scroll to position [150, 0]
click at [220, 571] on input "Submit" at bounding box center [177, 576] width 166 height 41
click at [554, 348] on textarea "I am trying to order your Adored Beast Liver Tonic for delivery to Melbourne. I…" at bounding box center [471, 416] width 755 height 212
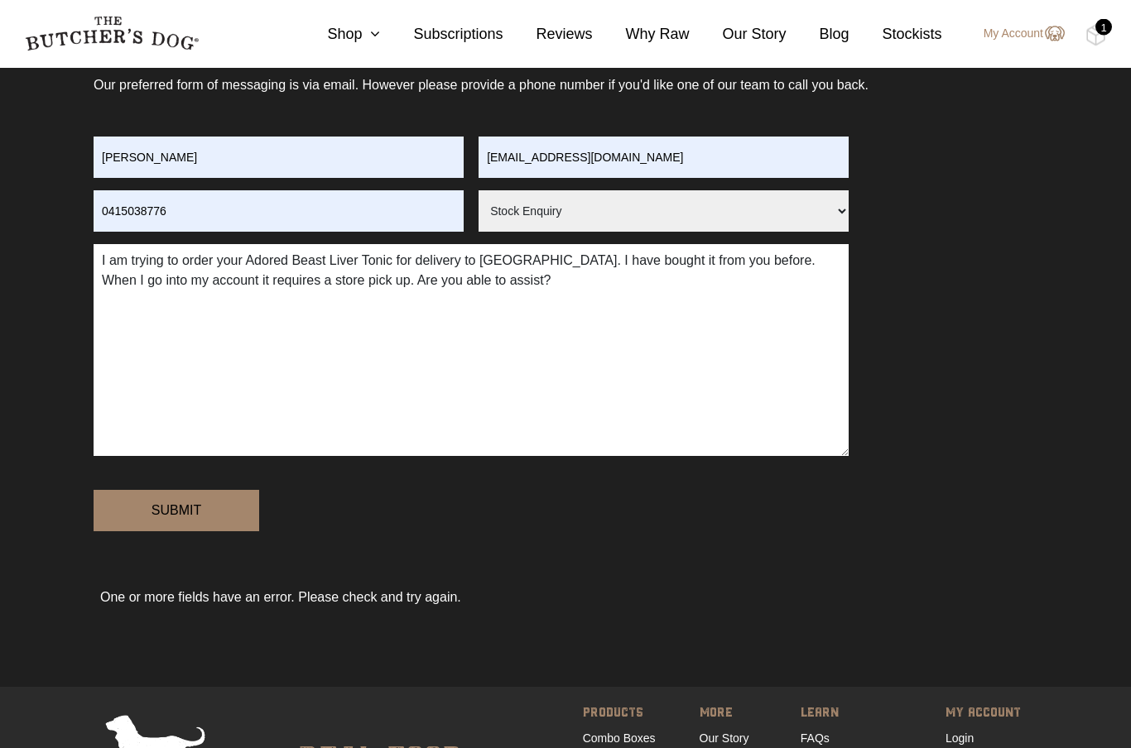
click at [836, 210] on select "Arrange a Consultation Become a Stockist Order Query Stock Enquiry" at bounding box center [664, 211] width 370 height 41
select select "Order Query"
click at [217, 509] on input "Submit" at bounding box center [177, 510] width 166 height 41
click at [524, 281] on textarea "I am trying to order your Adored Beast Liver Tonic for delivery to Melbourne. I…" at bounding box center [471, 350] width 755 height 212
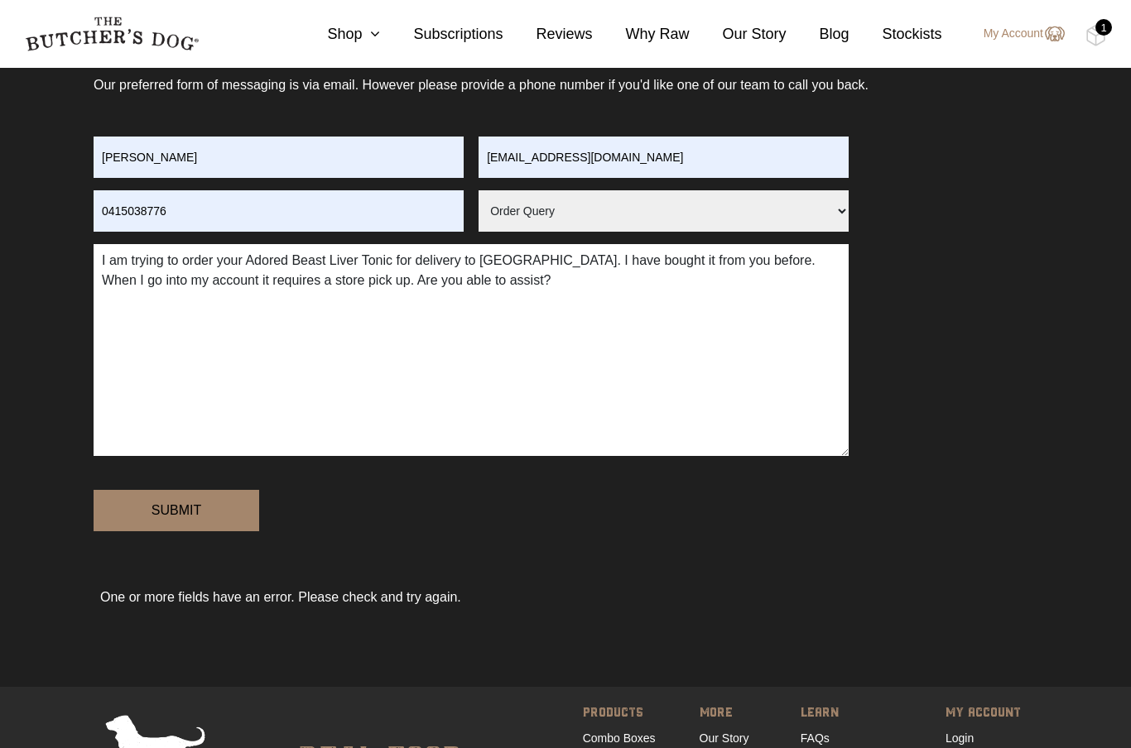
scroll to position [215, 0]
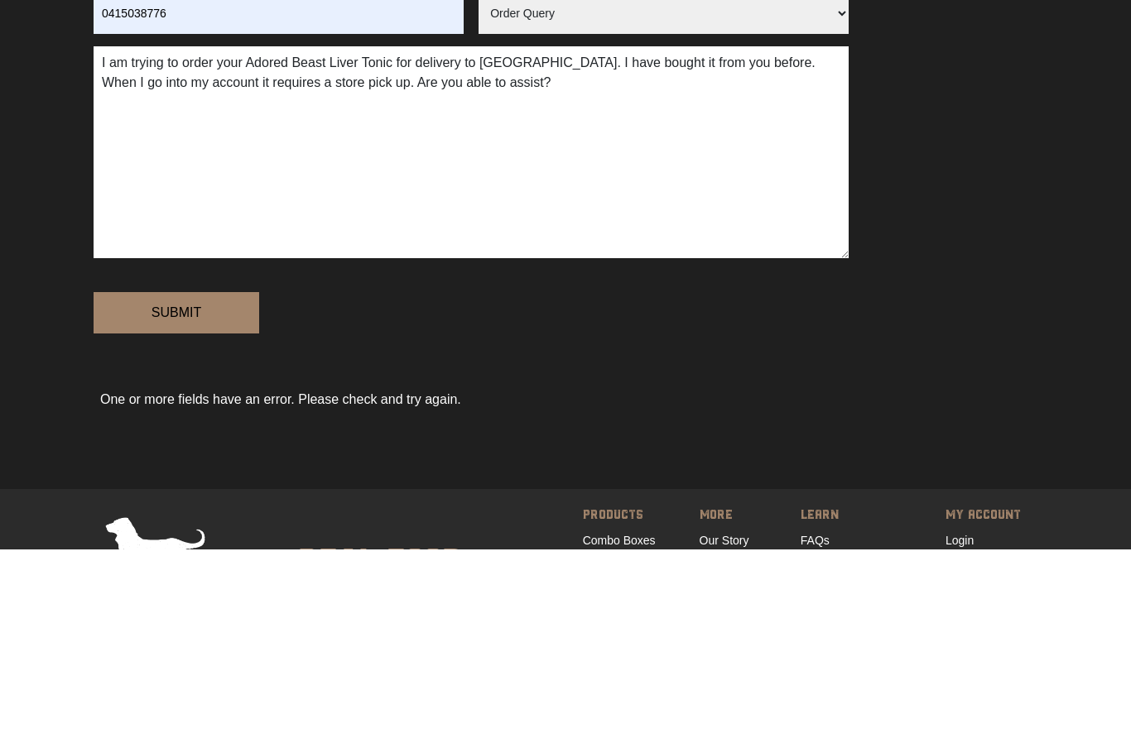
click at [762, 245] on textarea "I am trying to order your Adored Beast Liver Tonic for delivery to Melbourne. I…" at bounding box center [471, 351] width 755 height 212
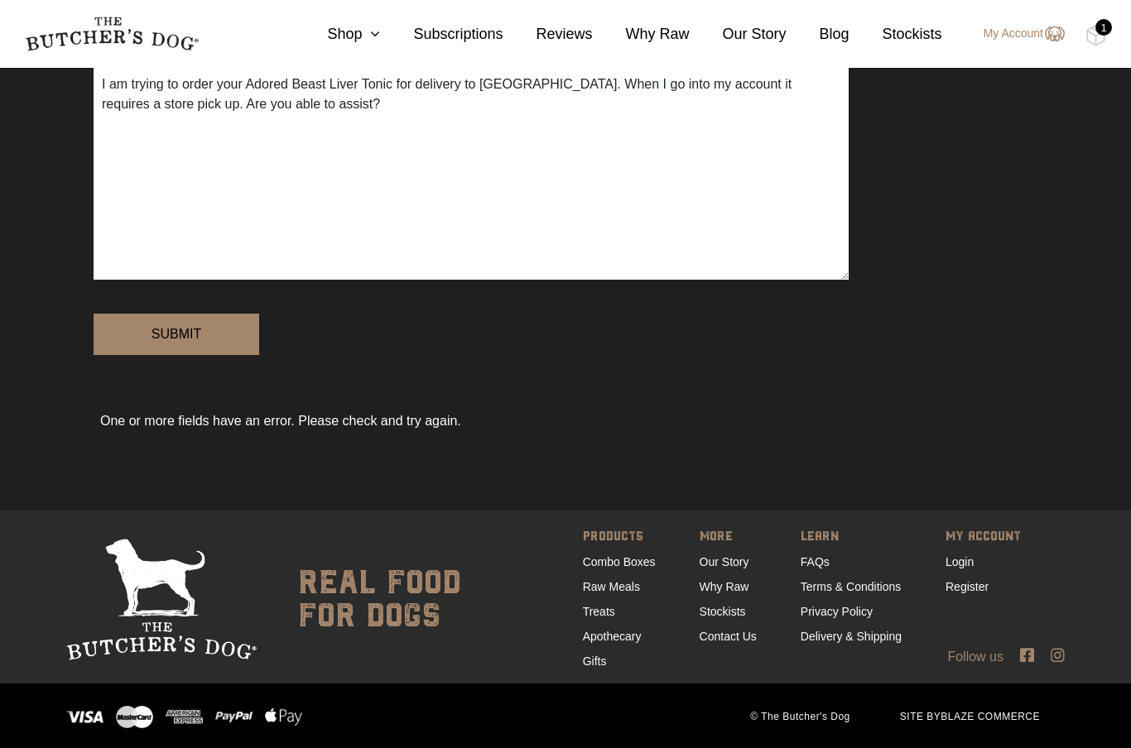
type textarea "I am trying to order your Adored Beast Liver Tonic for delivery to Melbourne. W…"
click at [206, 339] on input "Submit" at bounding box center [177, 334] width 166 height 41
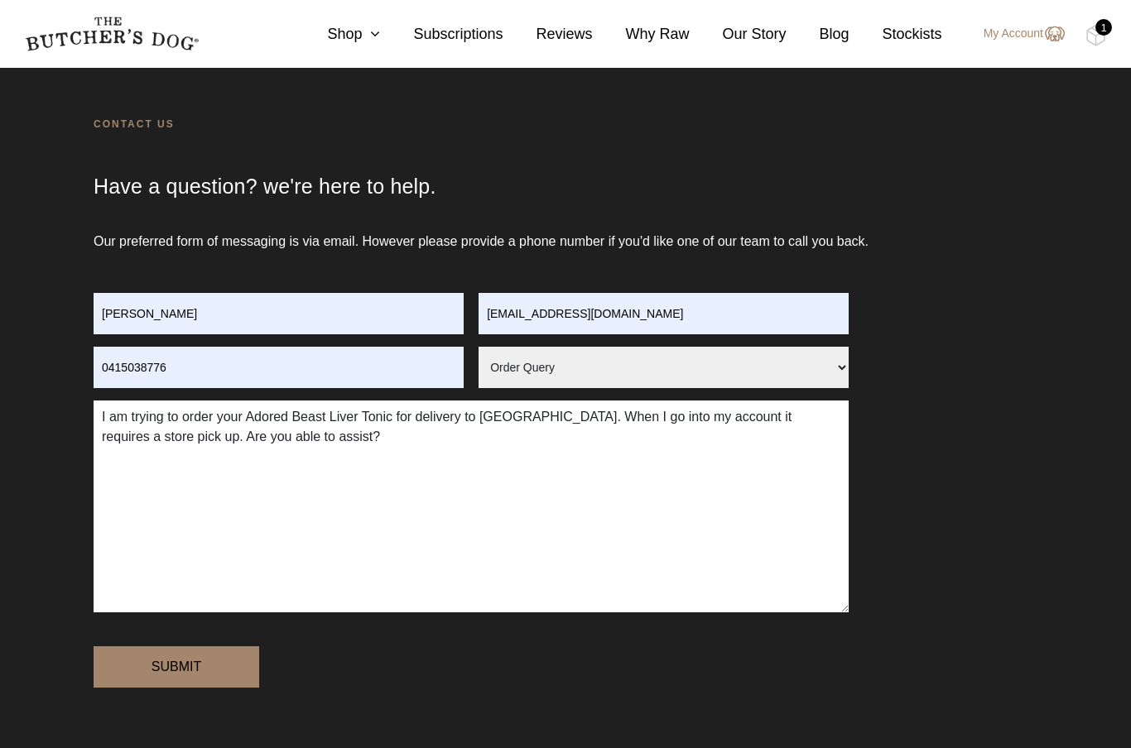
scroll to position [0, 0]
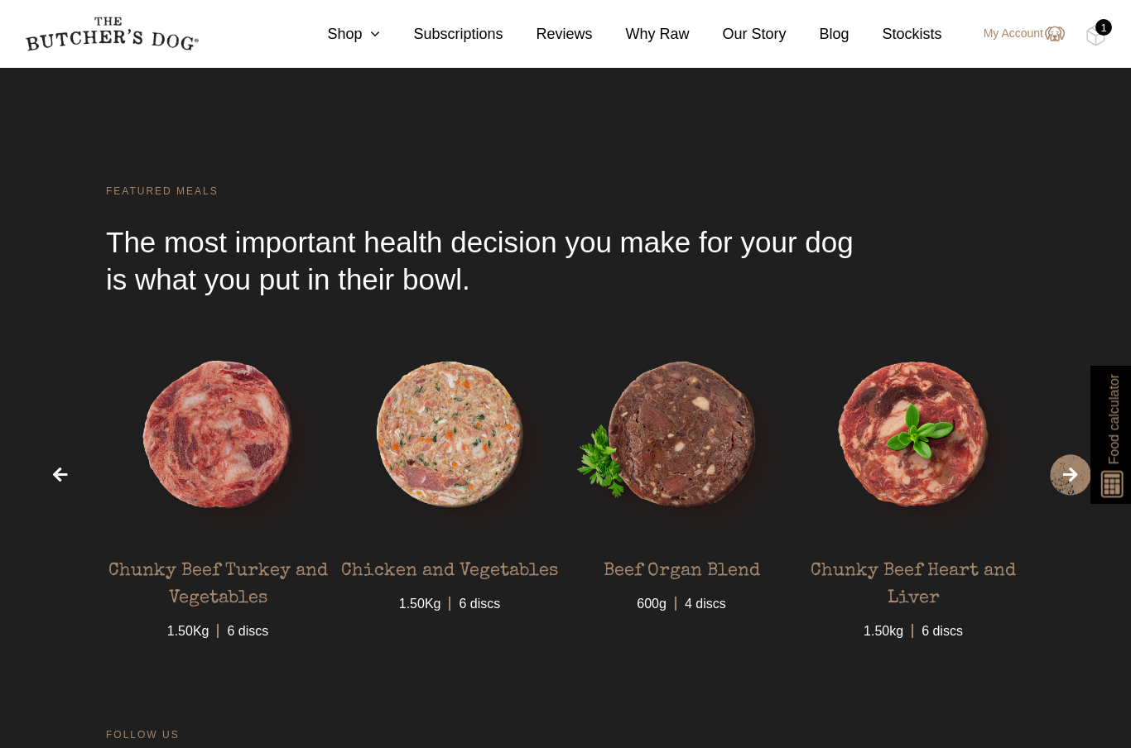
scroll to position [5100, 0]
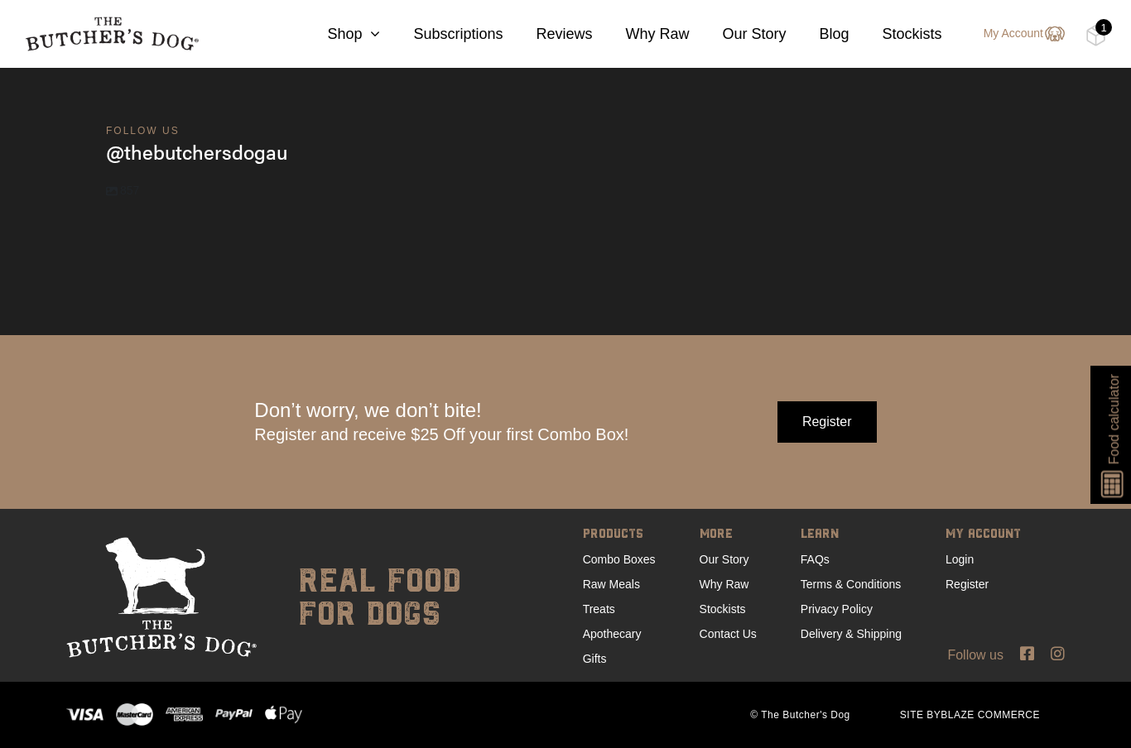
click at [741, 641] on link "Contact Us" at bounding box center [728, 634] width 57 height 13
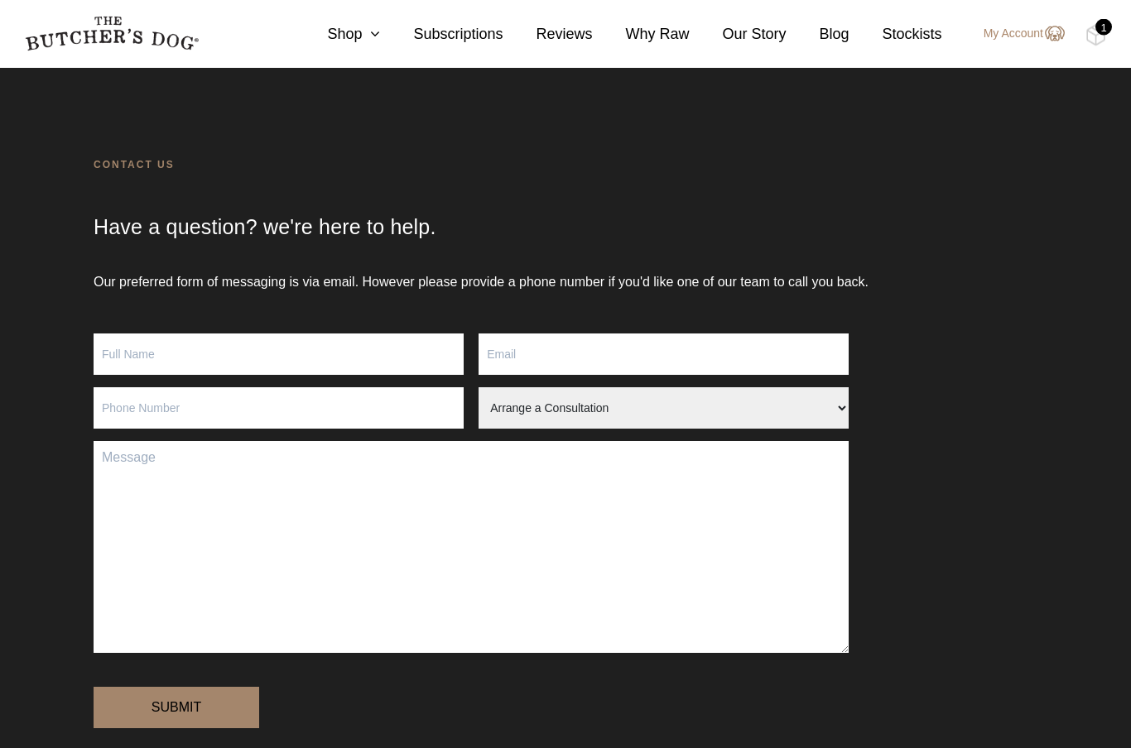
scroll to position [17, 0]
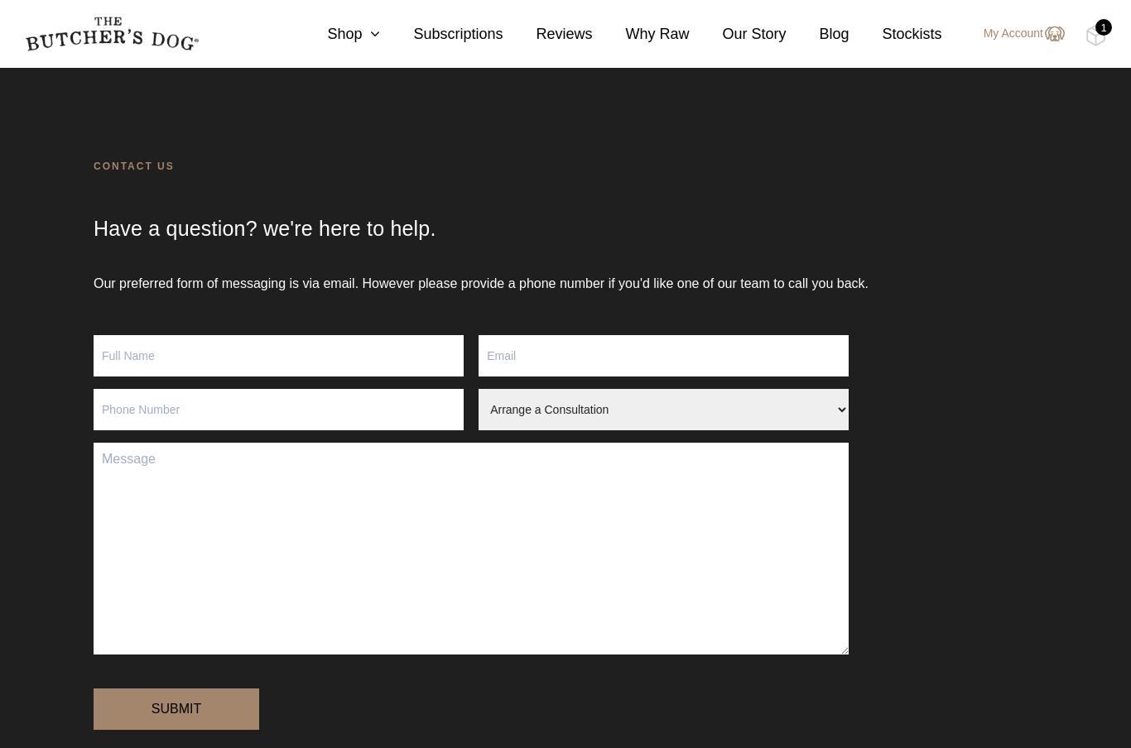
click at [318, 354] on input "Contact form" at bounding box center [279, 355] width 370 height 41
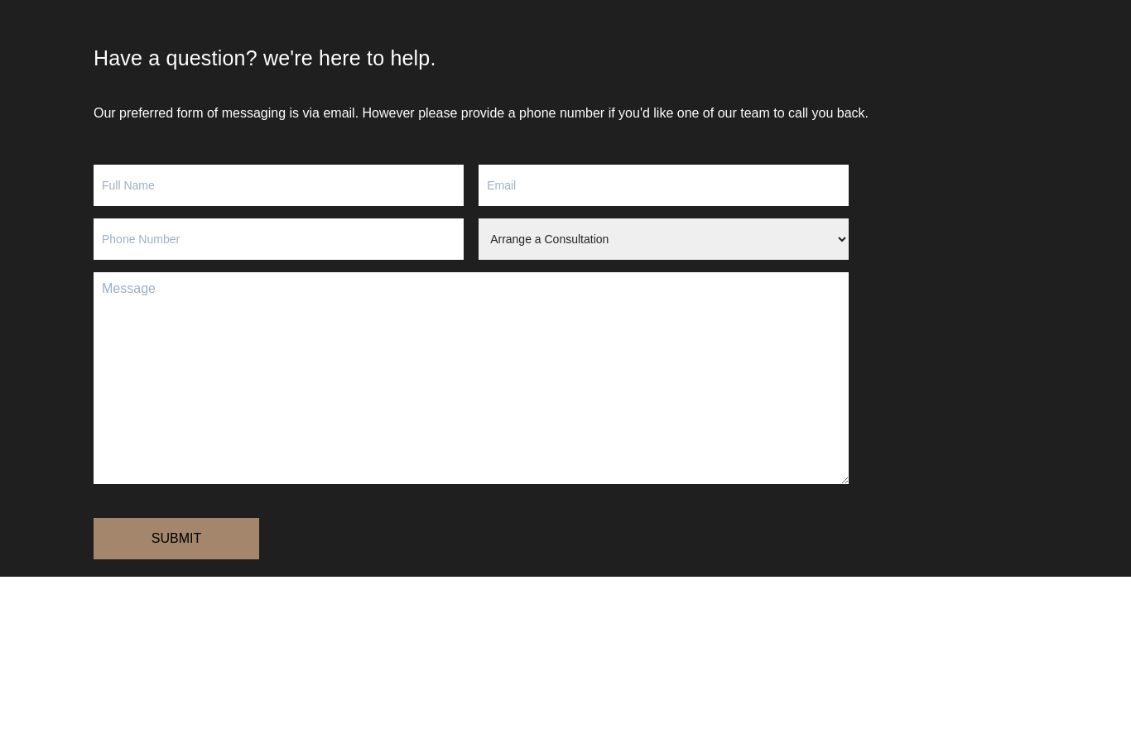
type input "[PERSON_NAME]"
type input "[EMAIL_ADDRESS][DOMAIN_NAME]"
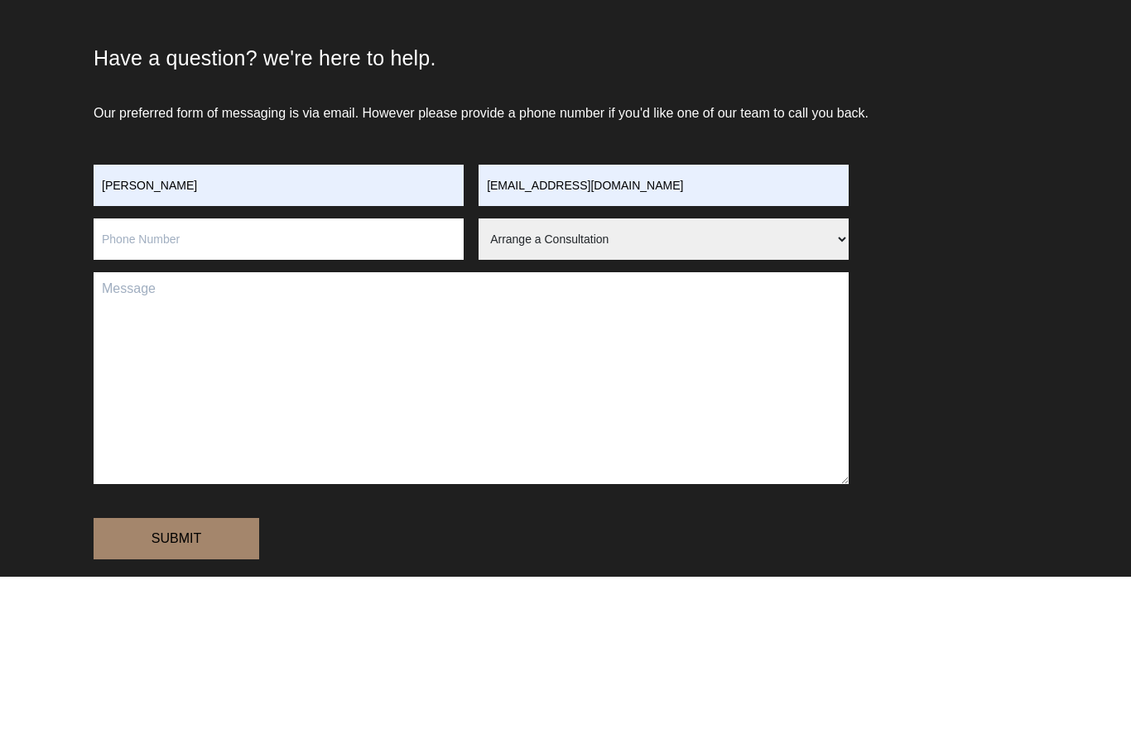
type input "0415038776"
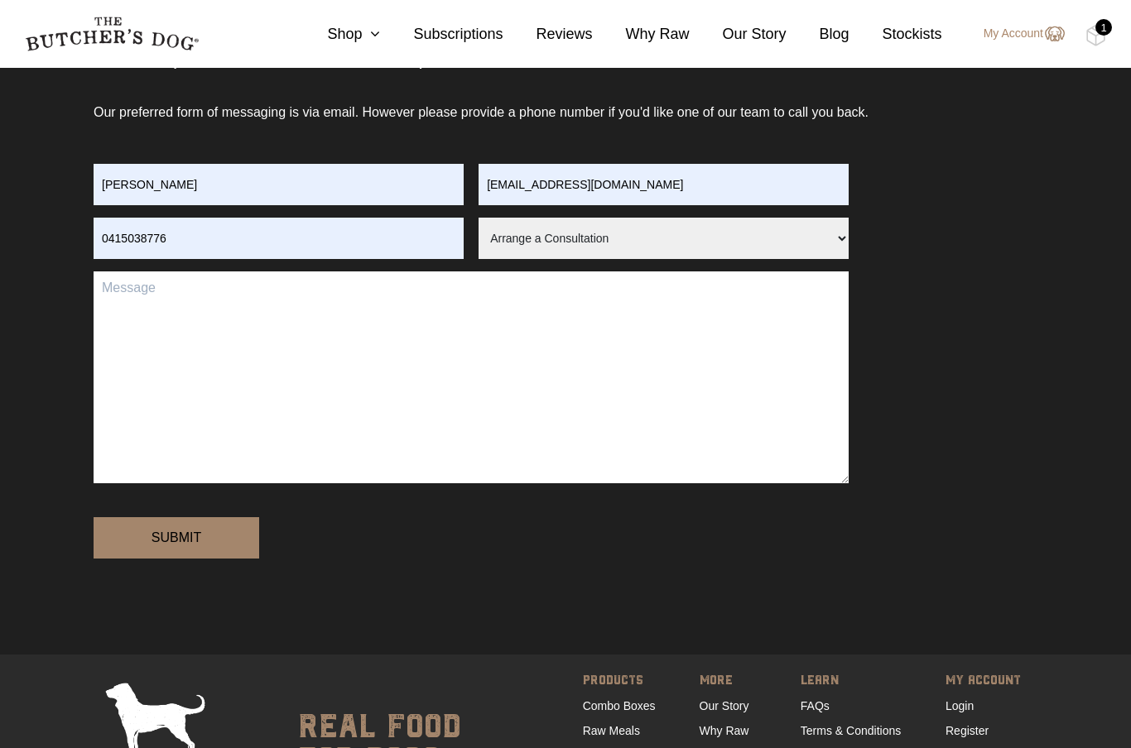
click at [837, 235] on select "Arrange a Consultation Become a Stockist Order Query Stock Enquiry" at bounding box center [664, 238] width 370 height 41
select select "Order Query"
click at [331, 295] on textarea "Contact form" at bounding box center [471, 378] width 755 height 212
type textarea "Please call regarding your Liver Tonic."
click at [214, 527] on input "Submit" at bounding box center [177, 537] width 166 height 41
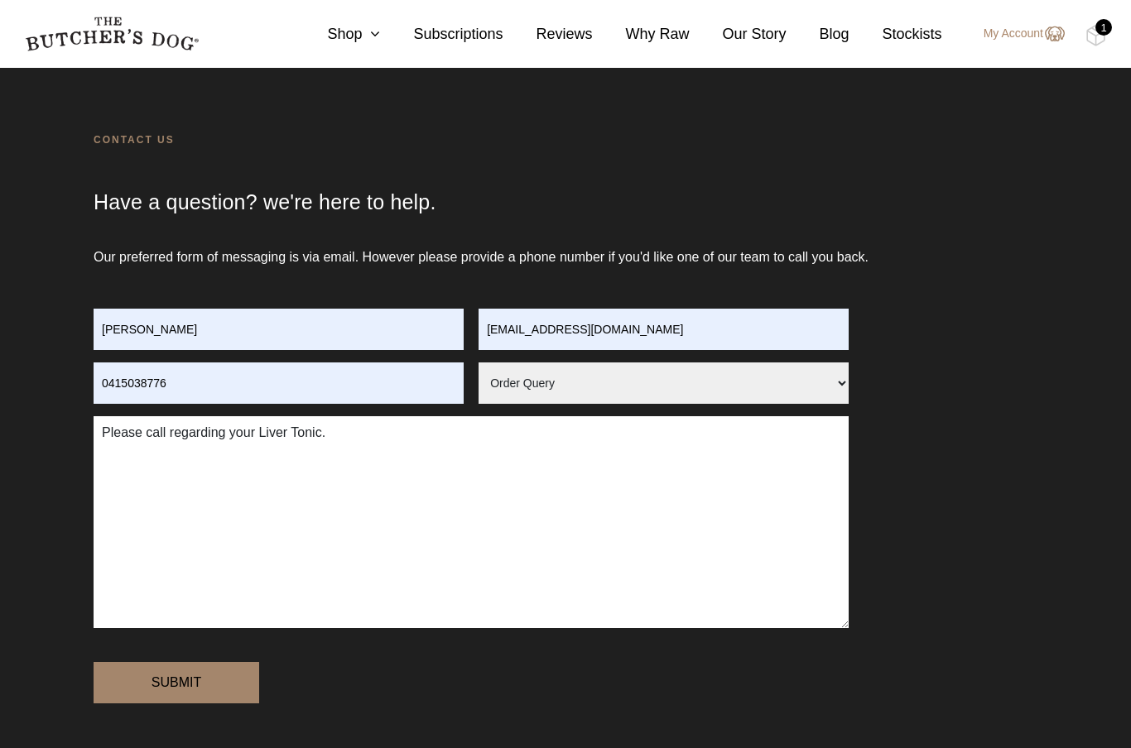
scroll to position [28, 0]
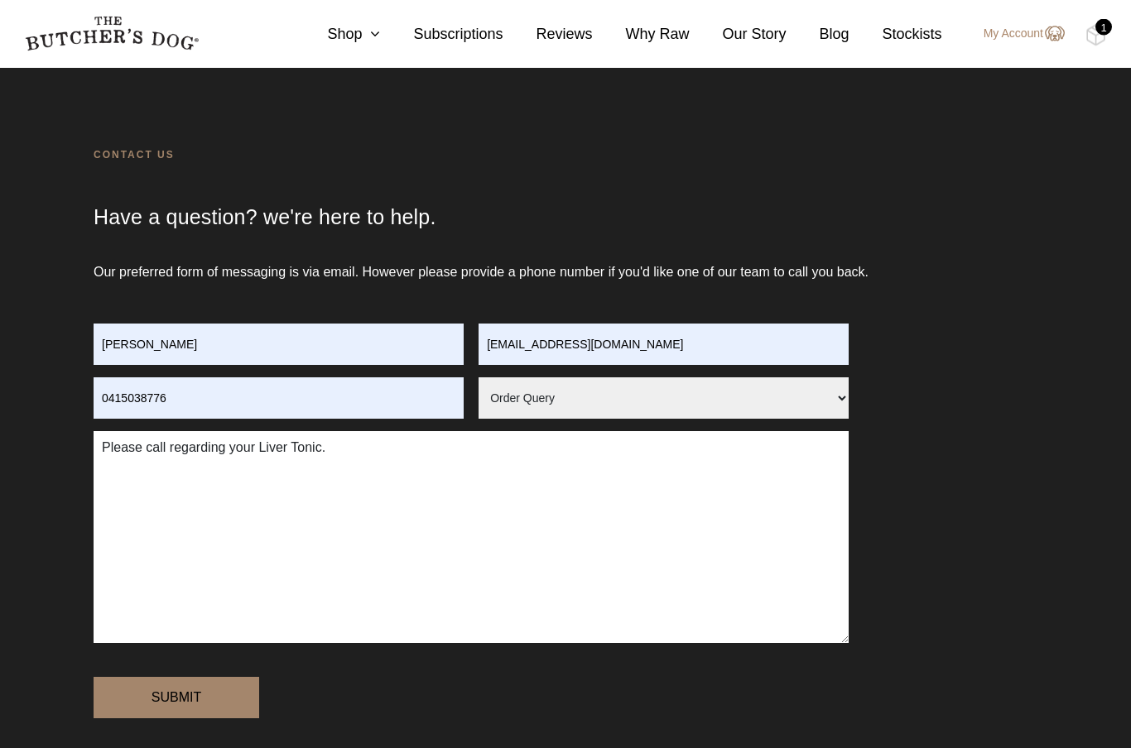
click at [305, 352] on input "[PERSON_NAME]" at bounding box center [279, 345] width 370 height 41
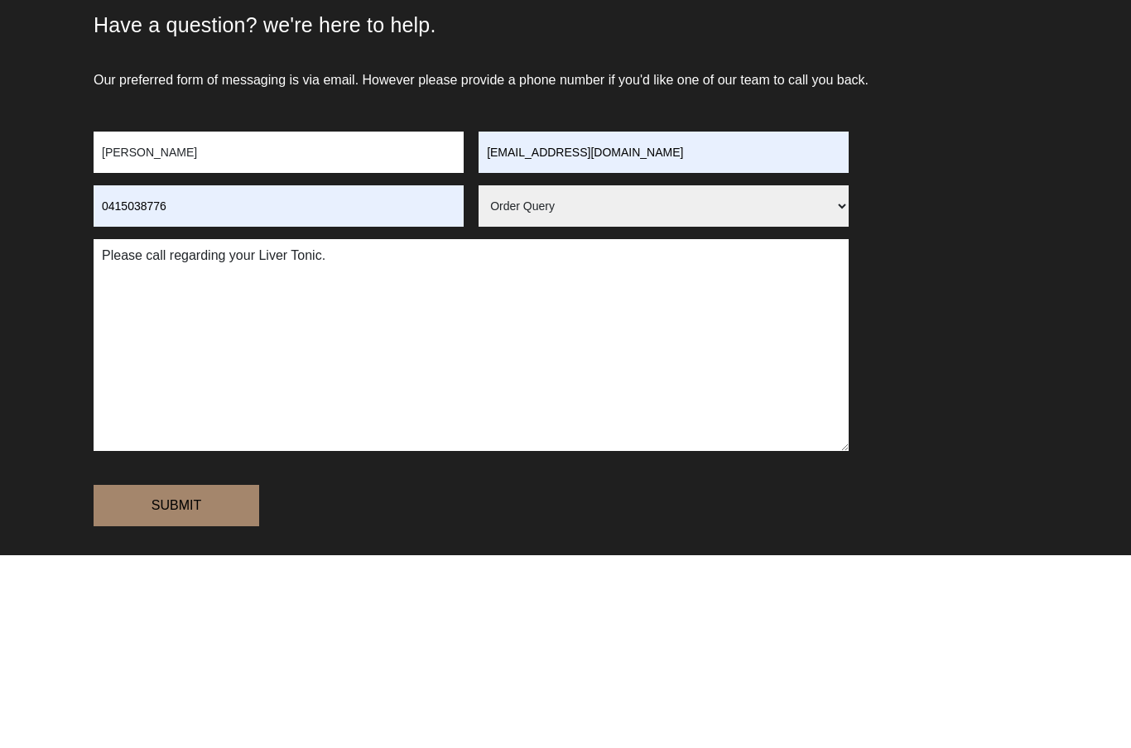
scroll to position [222, 0]
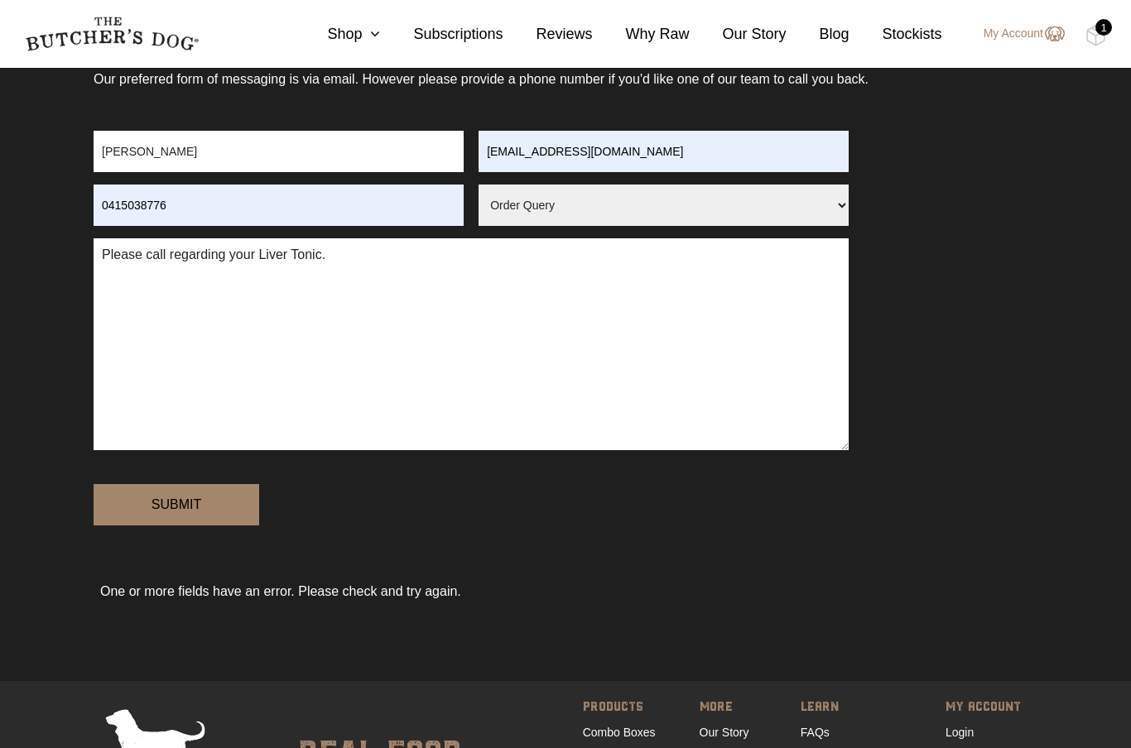
type input "[PERSON_NAME]"
click at [219, 497] on input "Submit" at bounding box center [177, 504] width 166 height 41
click at [228, 211] on input "0415038776" at bounding box center [279, 205] width 370 height 41
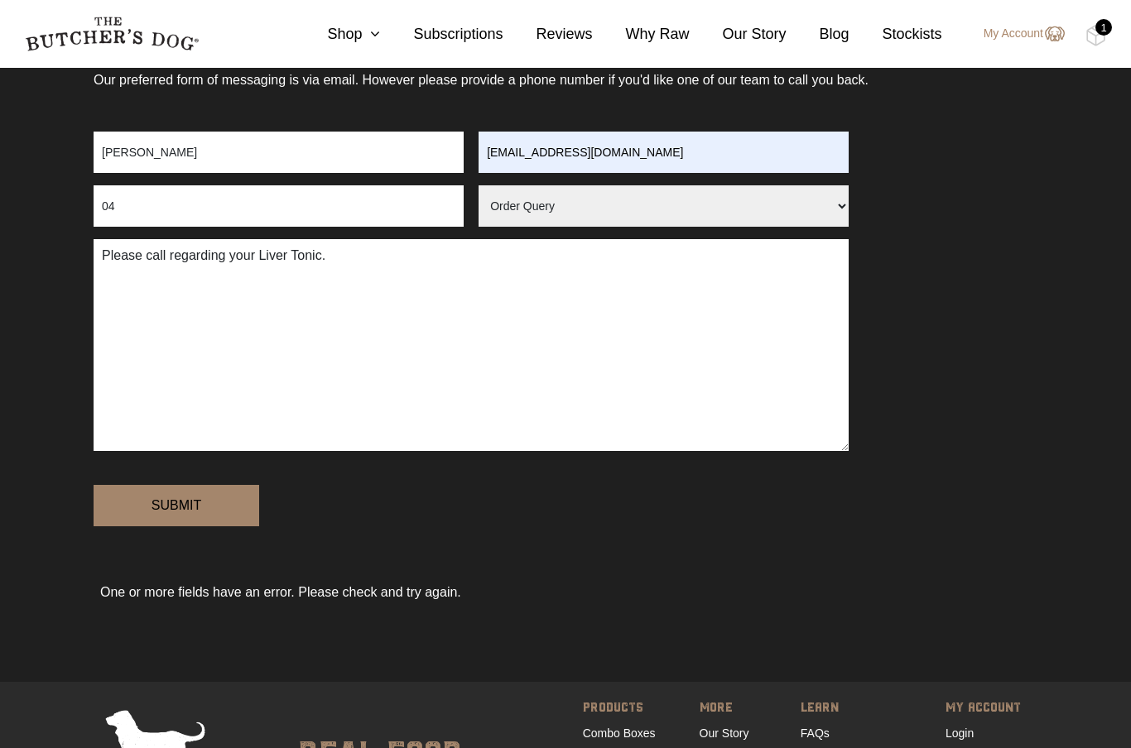
type input "0"
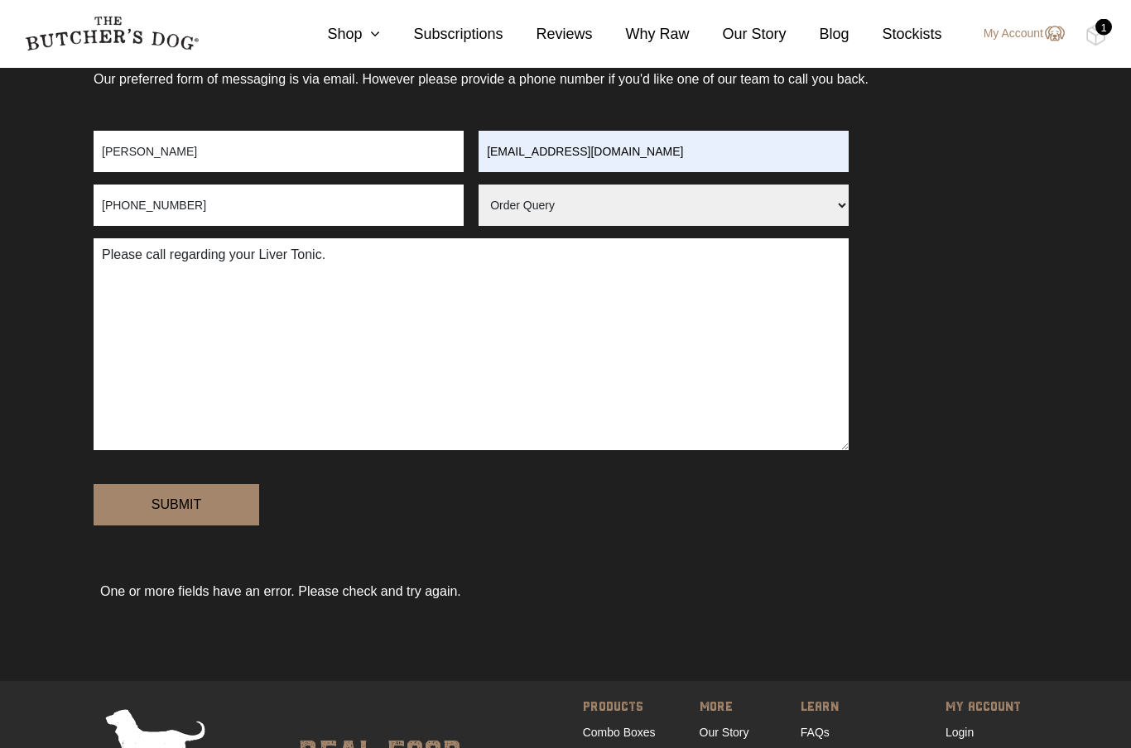
scroll to position [222, 0]
type input "[PHONE_NUMBER]"
click at [224, 503] on input "Submit" at bounding box center [177, 504] width 166 height 41
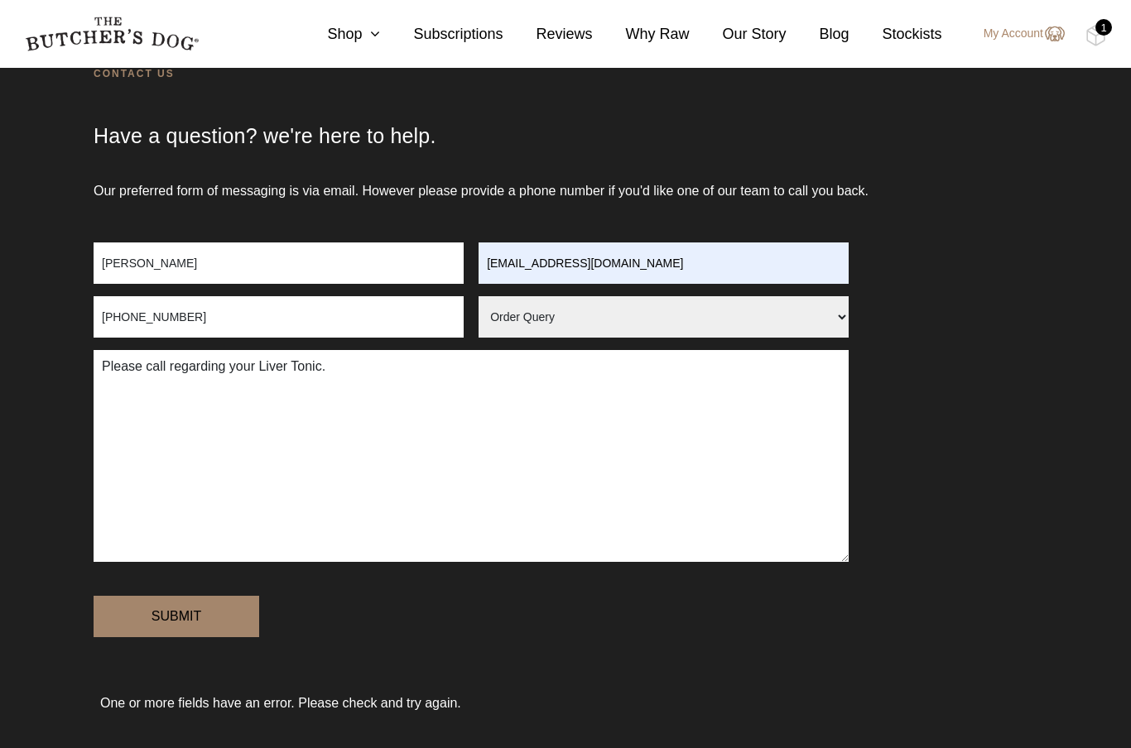
scroll to position [108, 0]
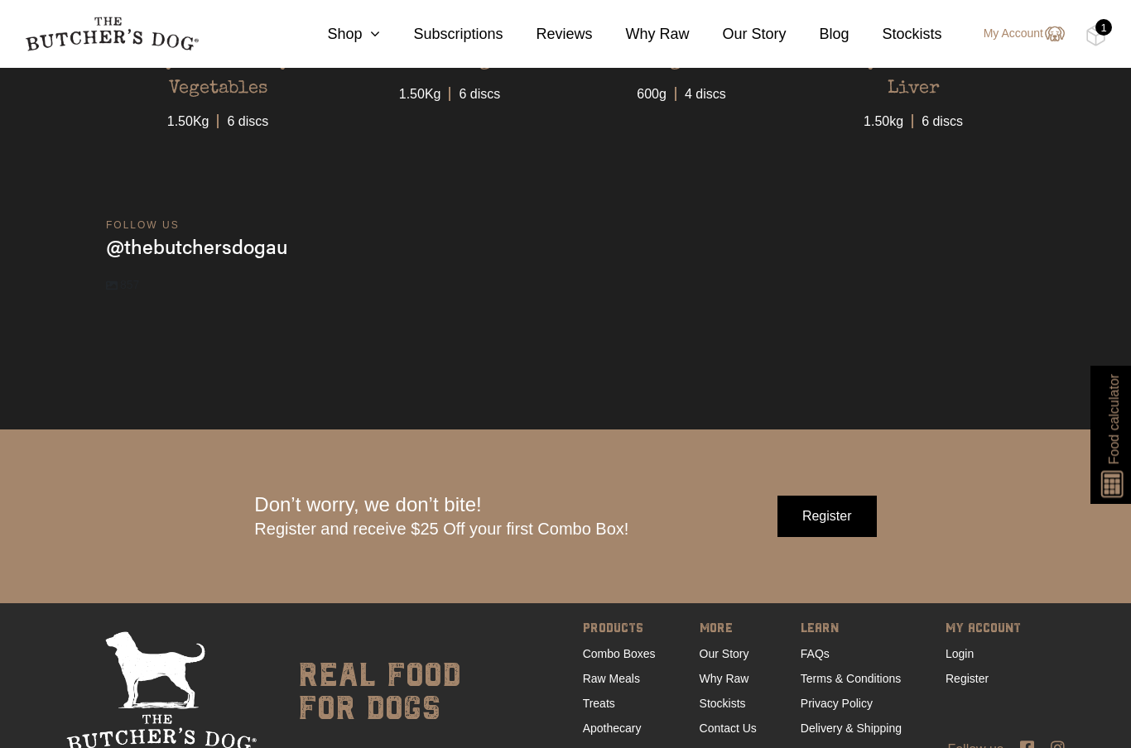
scroll to position [5100, 0]
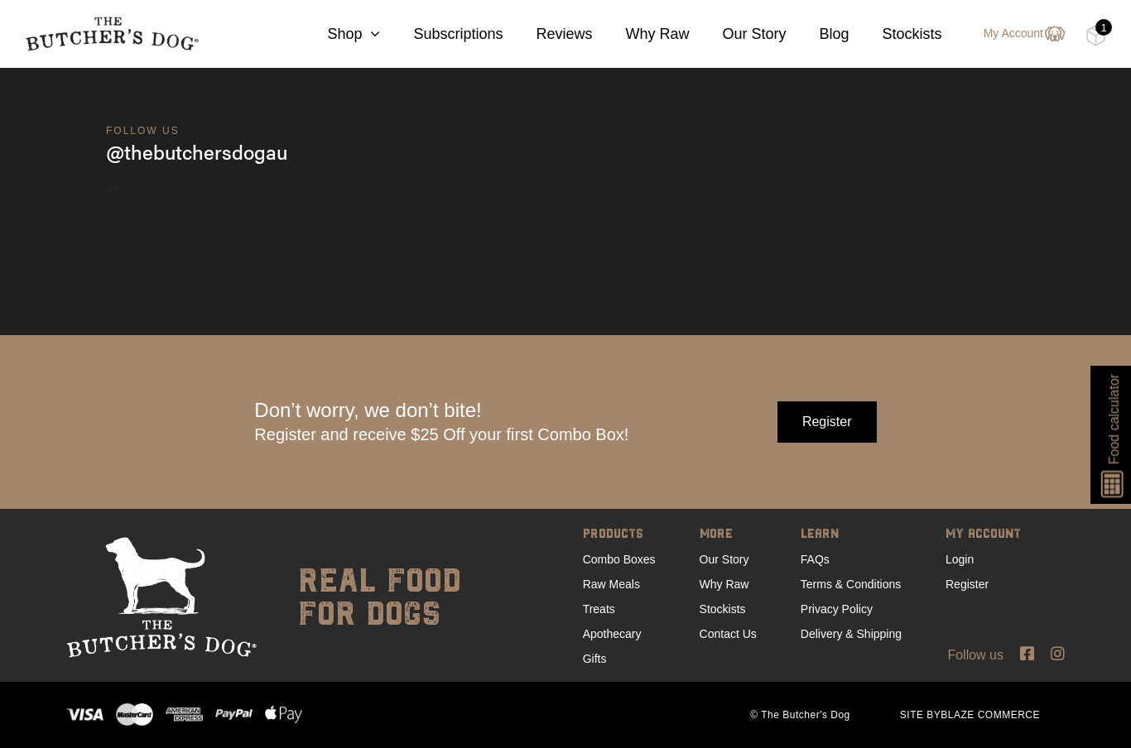
click at [738, 641] on link "Contact Us" at bounding box center [728, 634] width 57 height 13
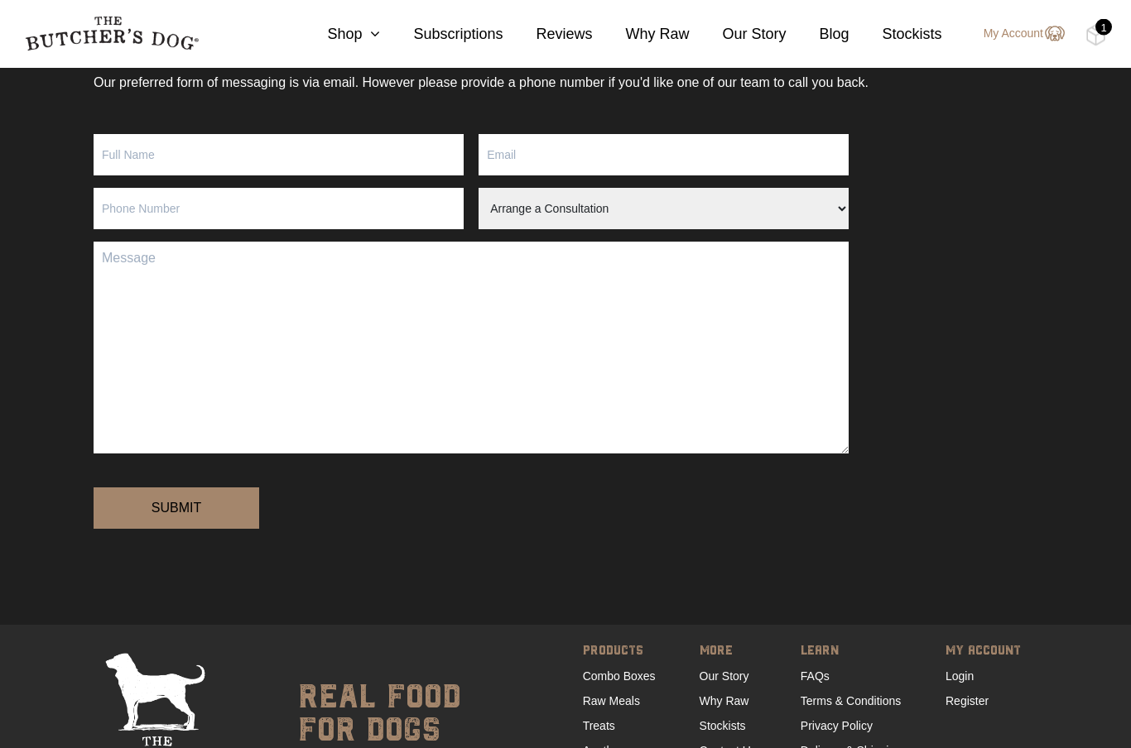
scroll to position [220, 0]
